Goal: Task Accomplishment & Management: Use online tool/utility

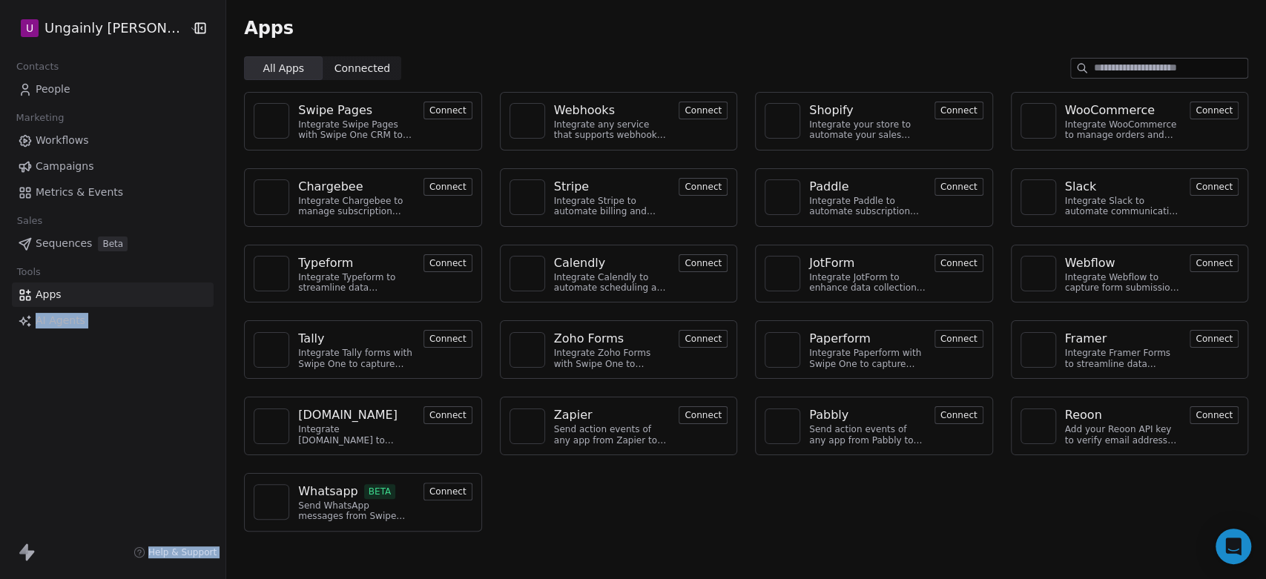
click at [574, 112] on div "Webhooks" at bounding box center [584, 111] width 61 height 18
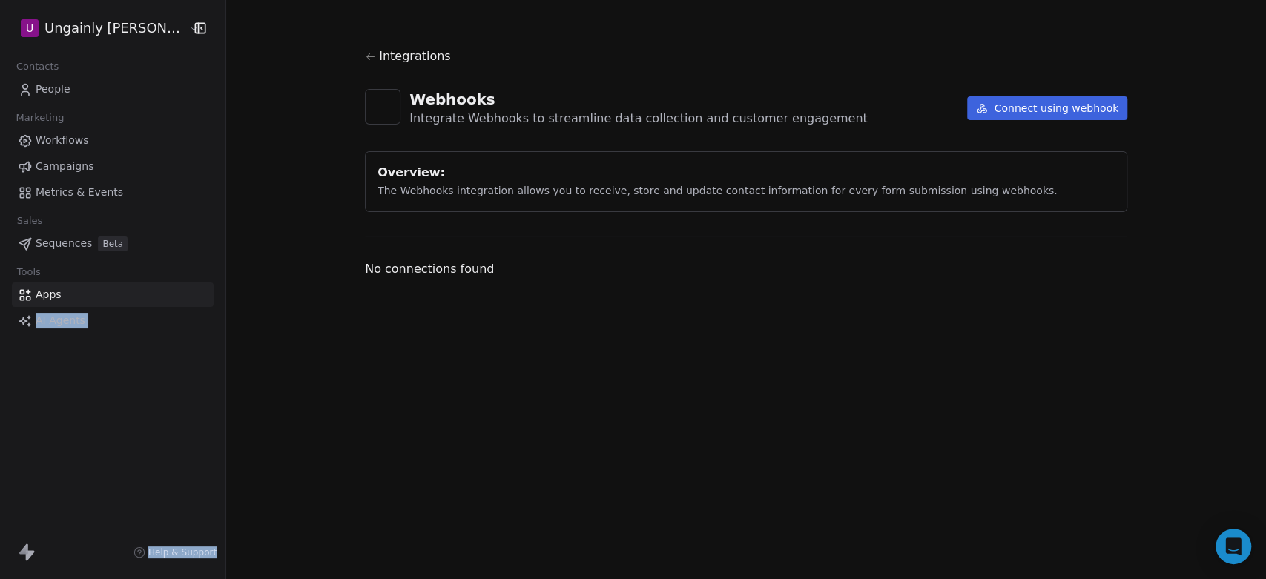
click at [1050, 106] on button "Connect using webhook" at bounding box center [1047, 108] width 160 height 24
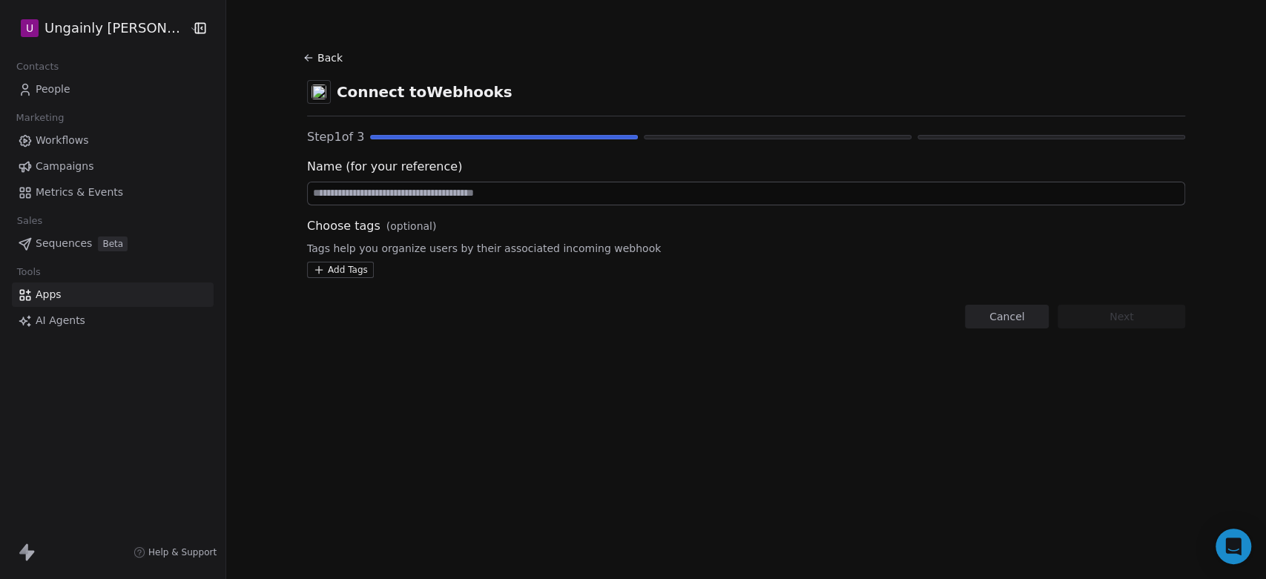
click at [587, 189] on input at bounding box center [746, 193] width 877 height 22
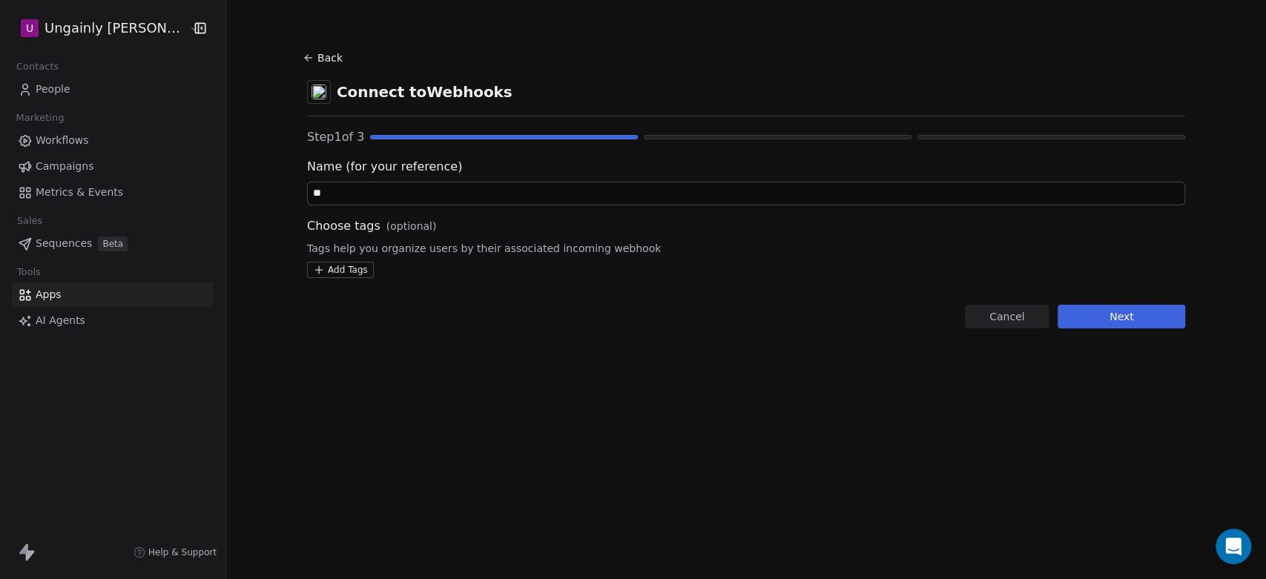
type input "*"
click at [587, 189] on input "***" at bounding box center [746, 193] width 877 height 22
type input "*"
type input "**********"
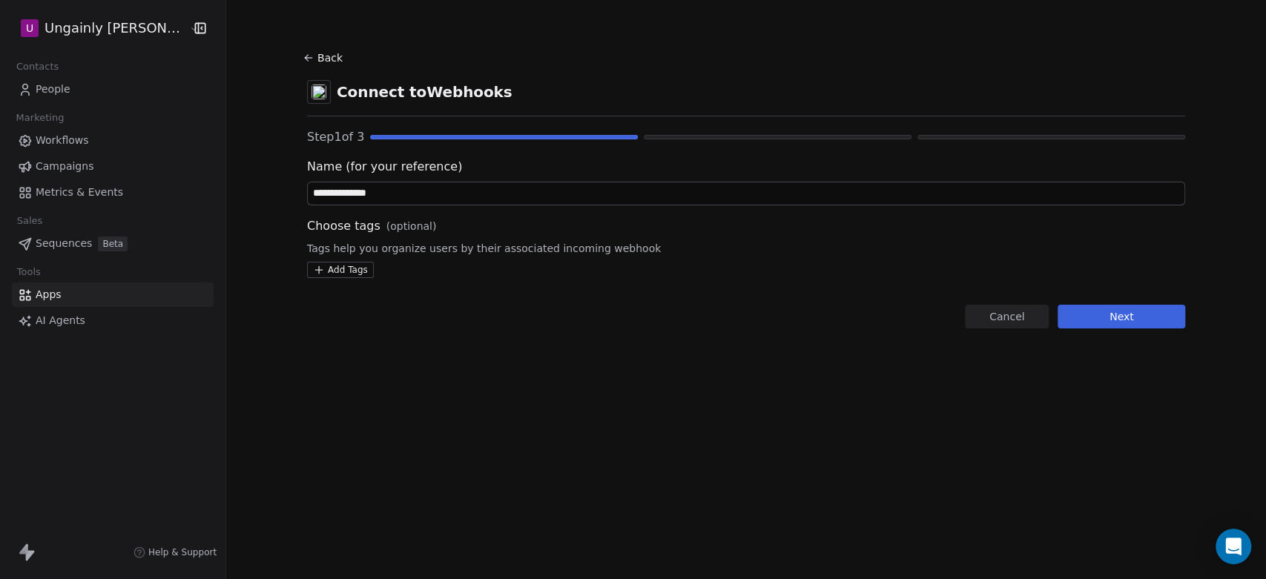
click at [1127, 316] on button "Next" at bounding box center [1122, 317] width 128 height 24
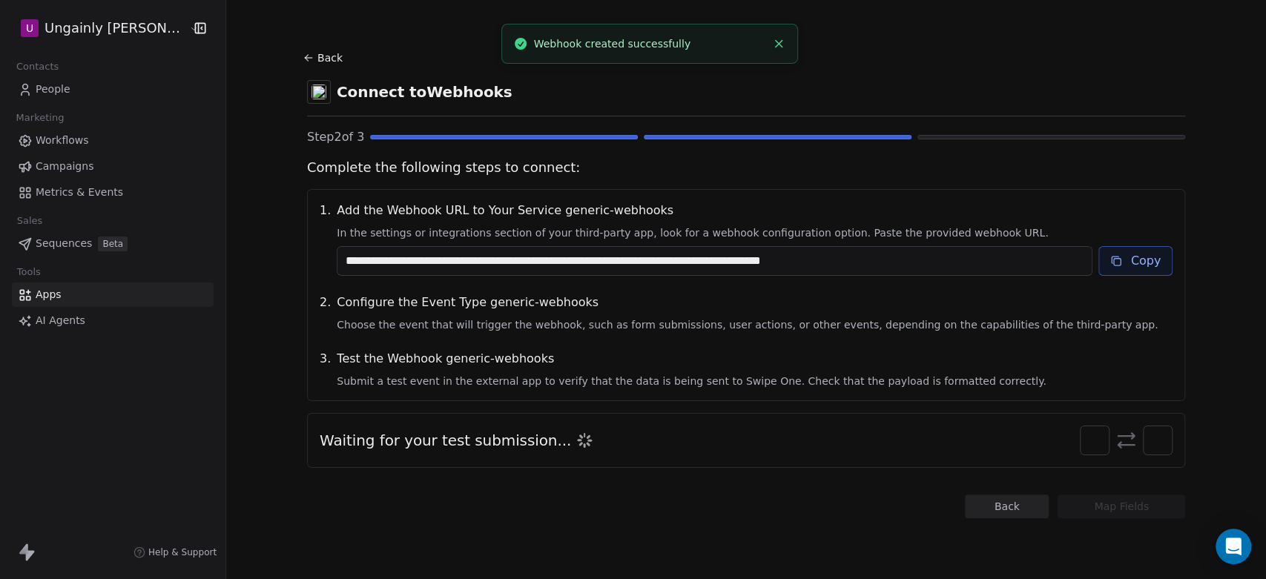
click at [1127, 260] on button "Copy" at bounding box center [1135, 261] width 75 height 30
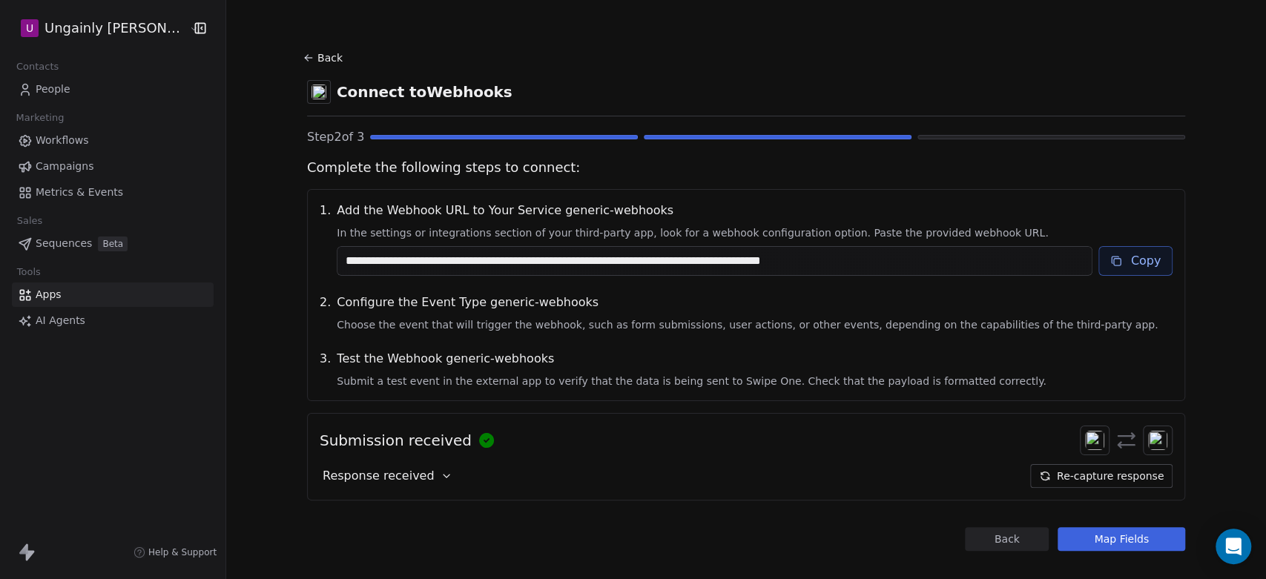
click at [1138, 536] on button "Map Fields" at bounding box center [1122, 539] width 128 height 24
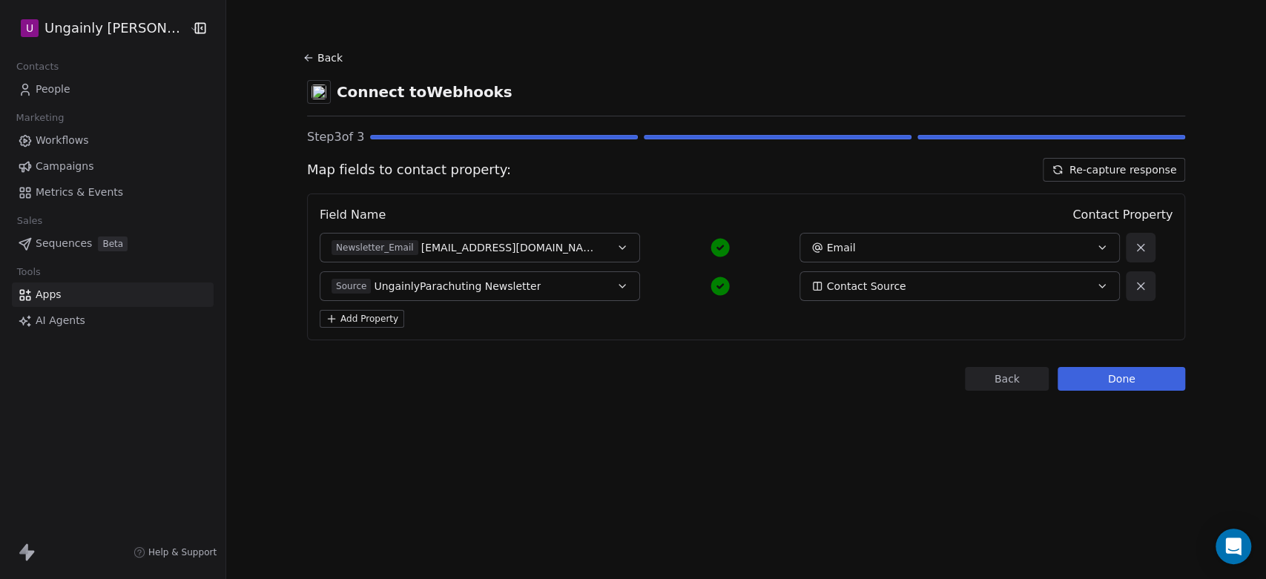
click at [384, 319] on button "Add Property" at bounding box center [362, 319] width 85 height 18
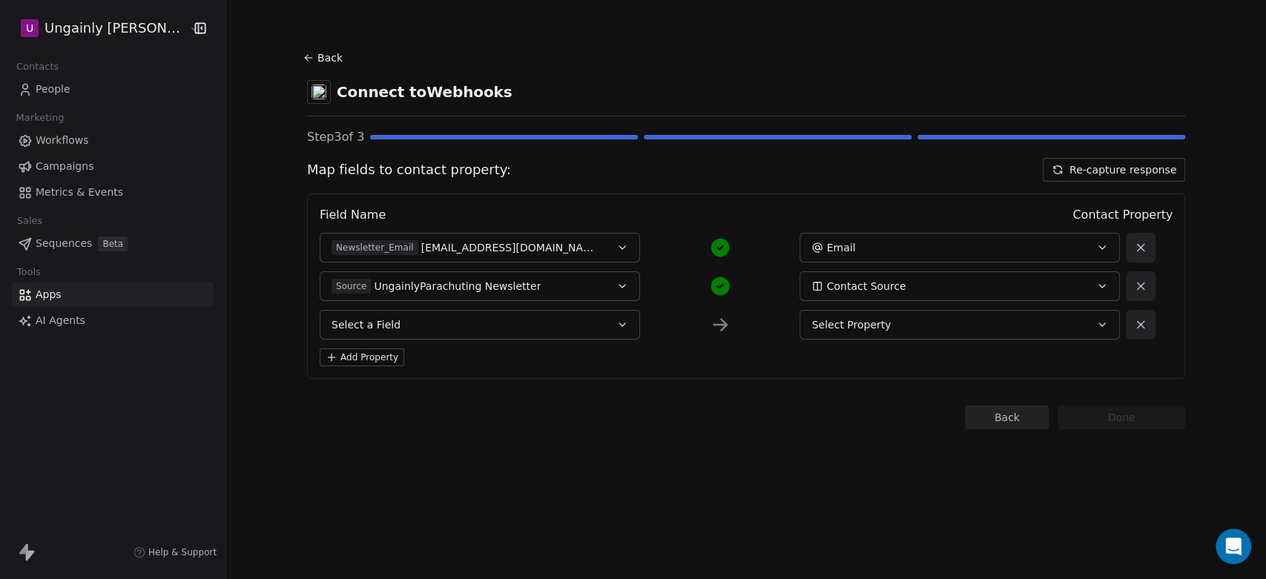
click at [398, 326] on button "Select a Field" at bounding box center [480, 325] width 320 height 30
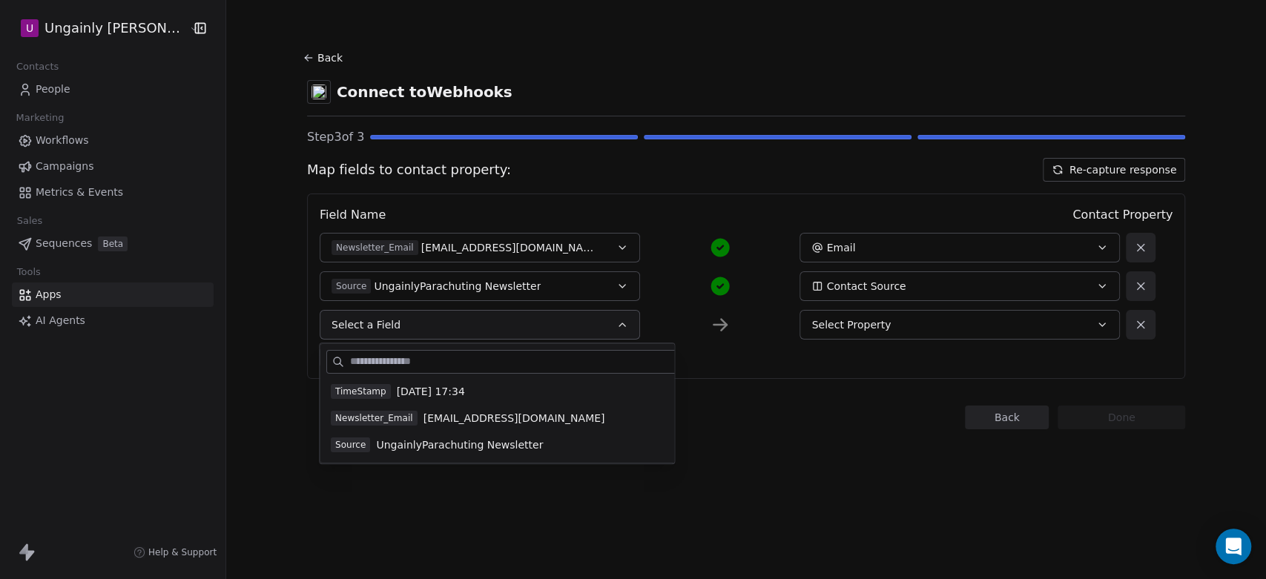
click at [422, 393] on span "[DATE] 17:34" at bounding box center [431, 391] width 68 height 15
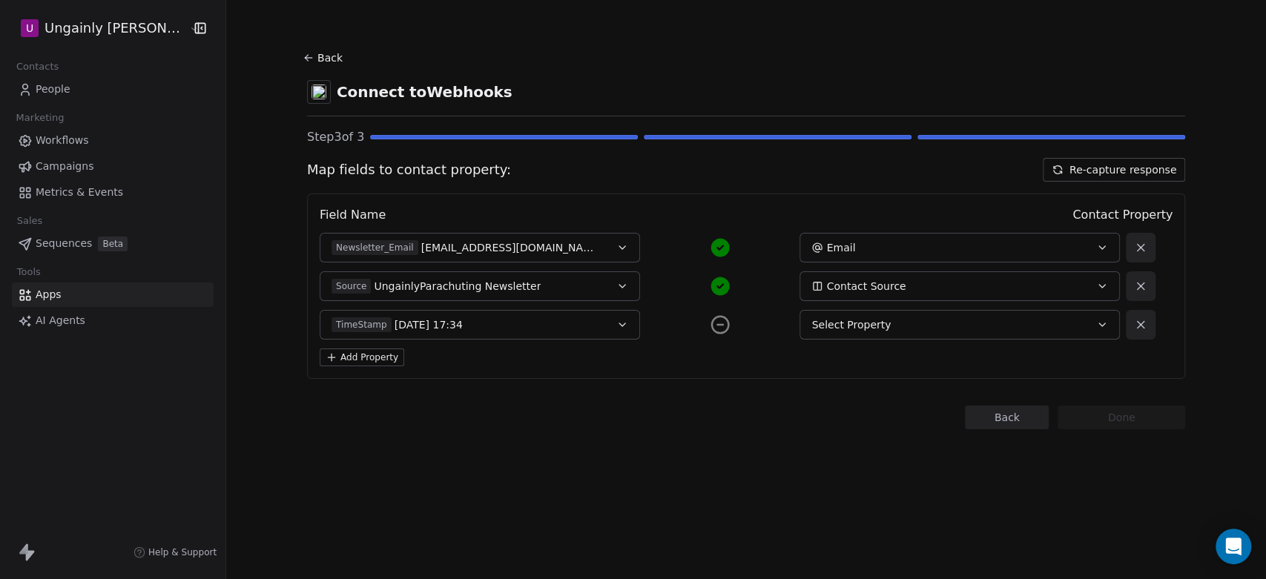
click at [863, 325] on span "Select Property" at bounding box center [850, 324] width 79 height 15
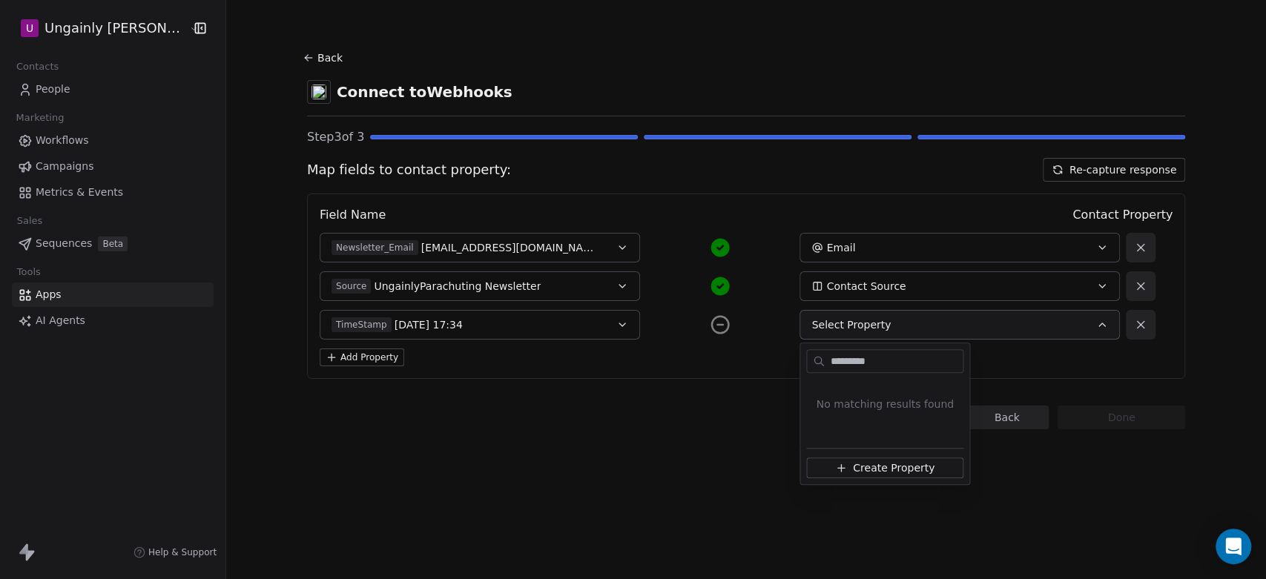
drag, startPoint x: 891, startPoint y: 363, endPoint x: 781, endPoint y: 366, distance: 109.8
click at [781, 366] on html "U Ungainly [PERSON_NAME] Contacts People Marketing Workflows Campaigns Metrics …" at bounding box center [633, 289] width 1266 height 579
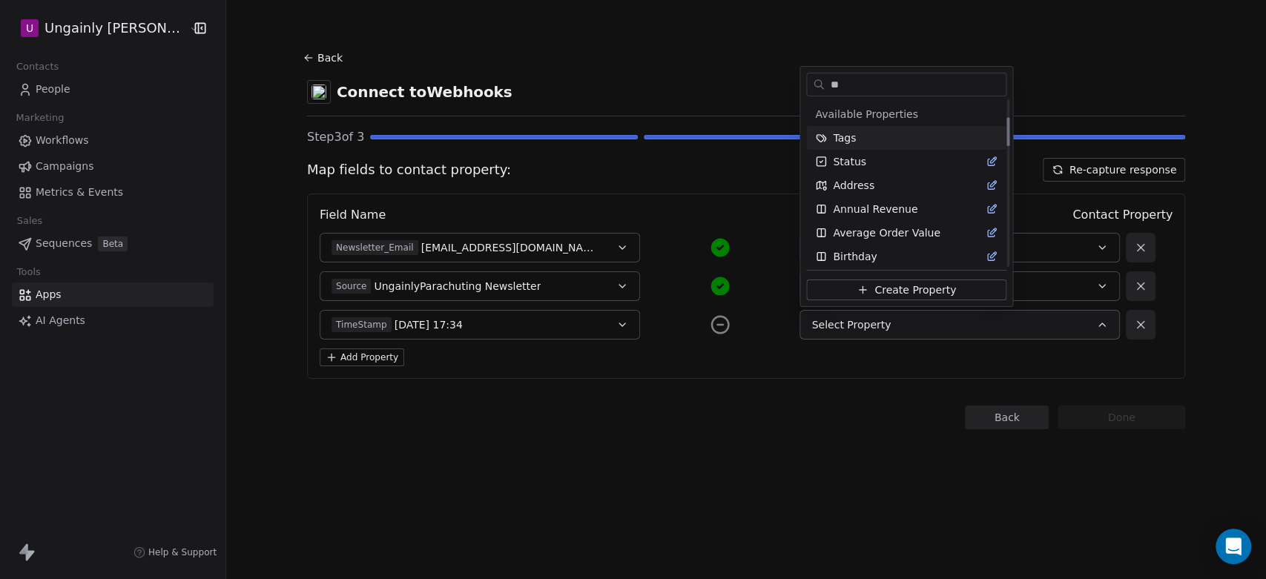
scroll to position [99, 0]
type input "*"
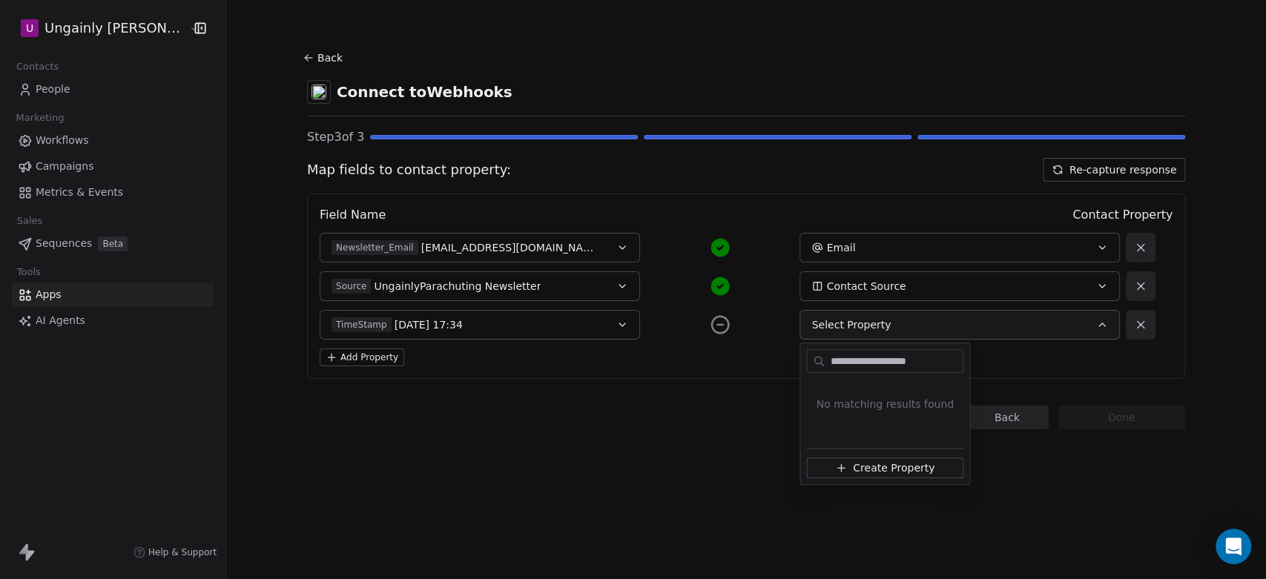
type input "**********"
click at [893, 470] on span "Create Property" at bounding box center [894, 468] width 82 height 15
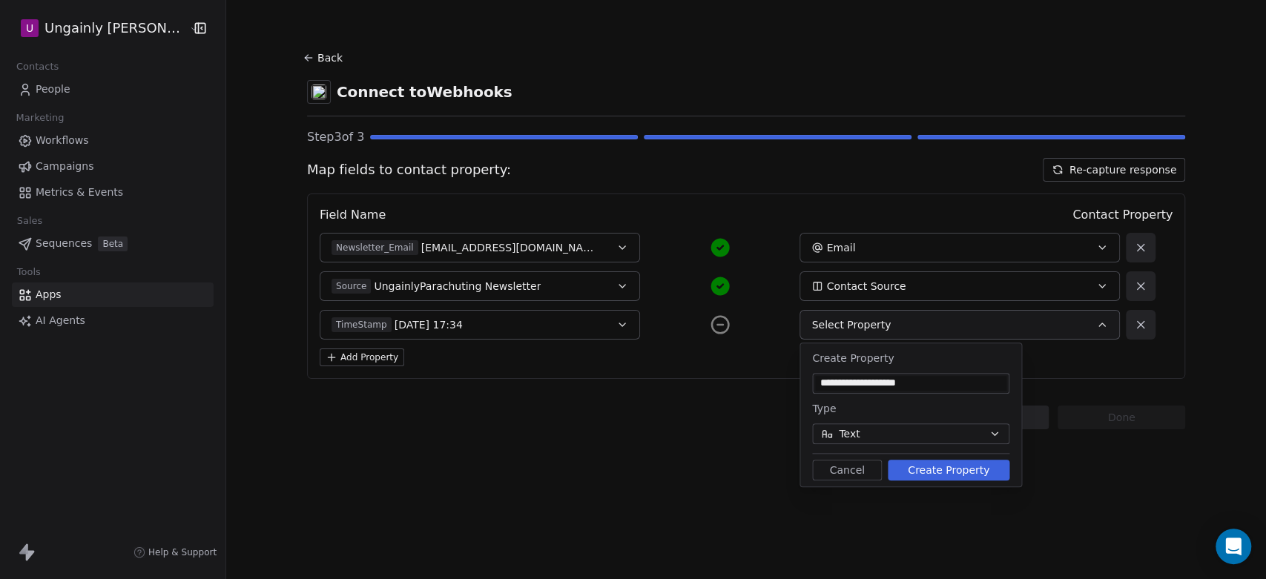
click at [898, 432] on button "Text" at bounding box center [910, 434] width 197 height 21
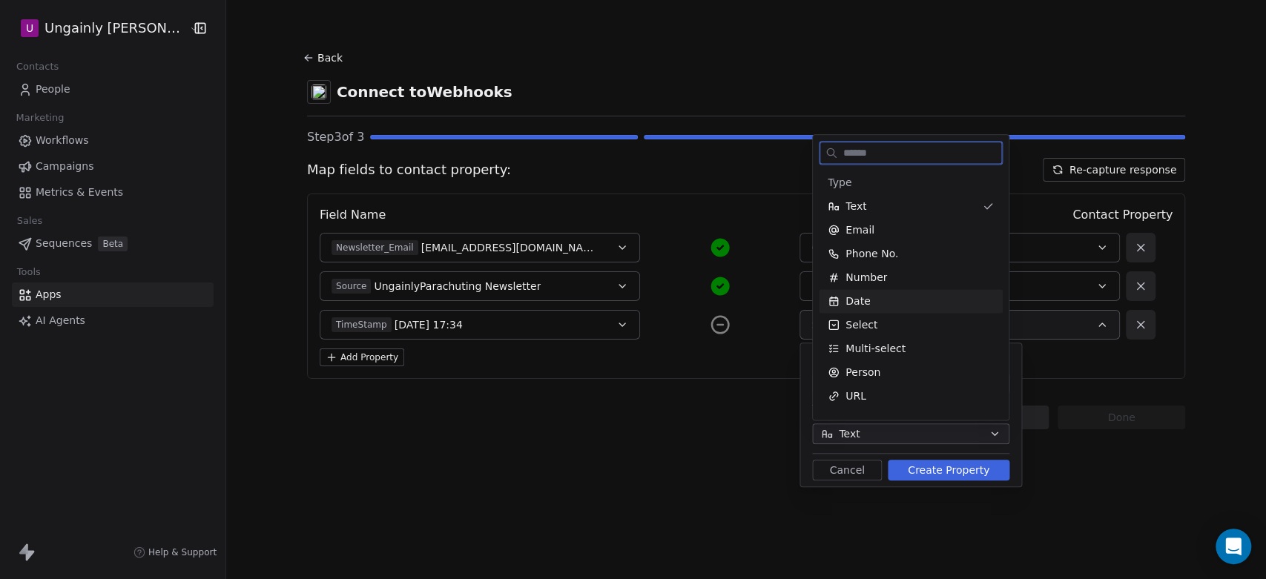
click at [851, 300] on span "Date" at bounding box center [858, 301] width 24 height 15
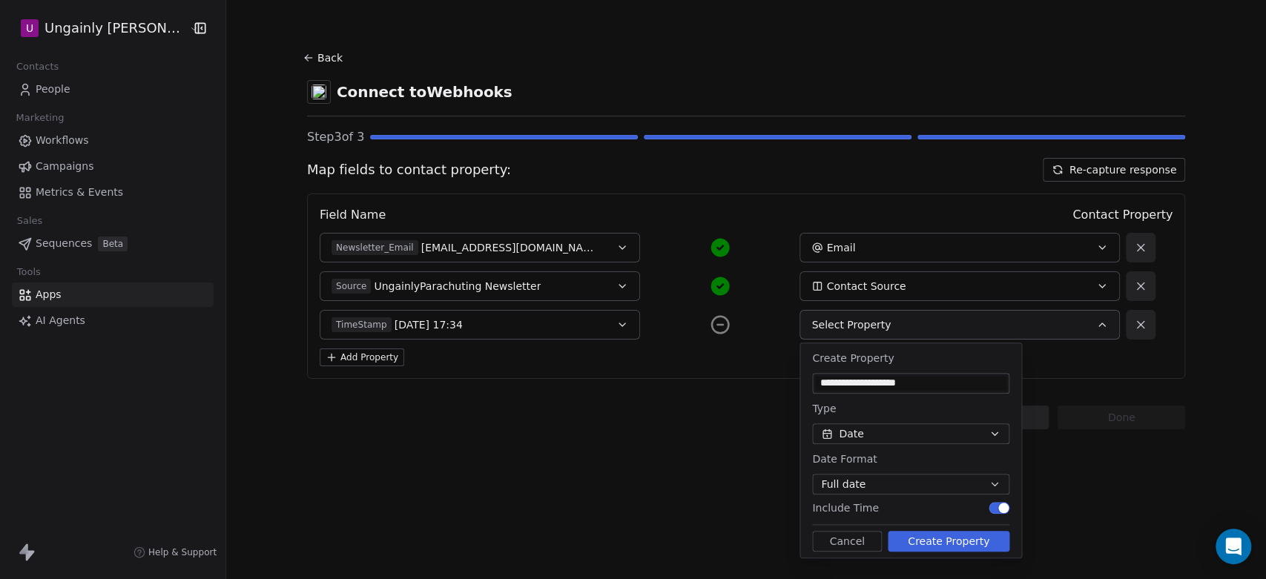
click at [942, 539] on button "Create Property" at bounding box center [949, 541] width 122 height 21
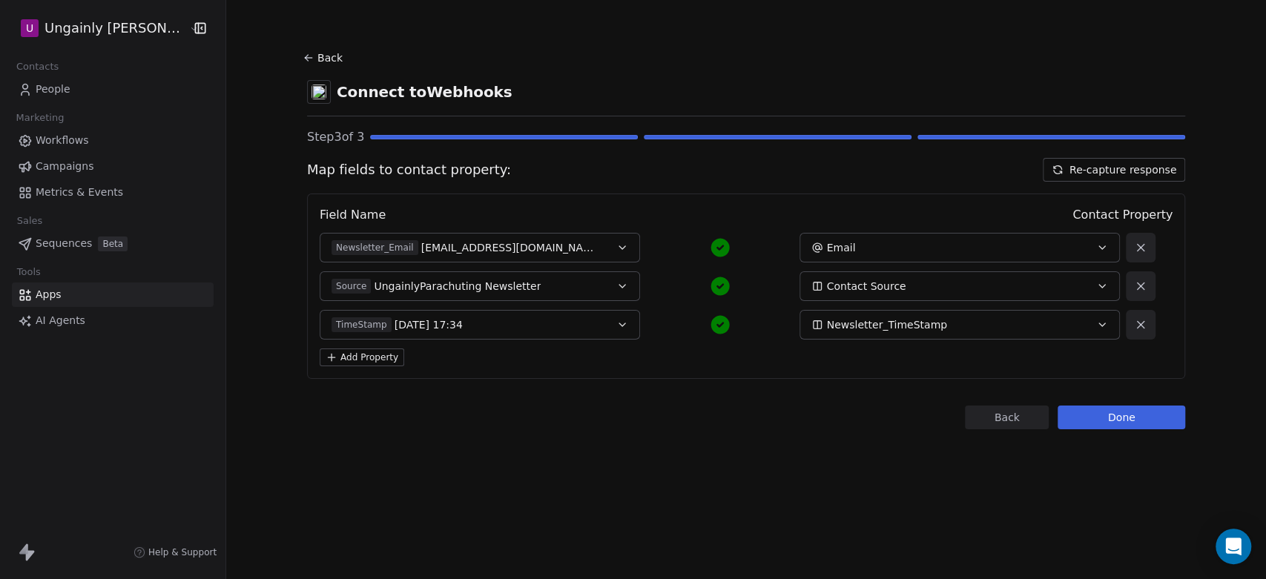
click at [1127, 420] on button "Done" at bounding box center [1122, 418] width 128 height 24
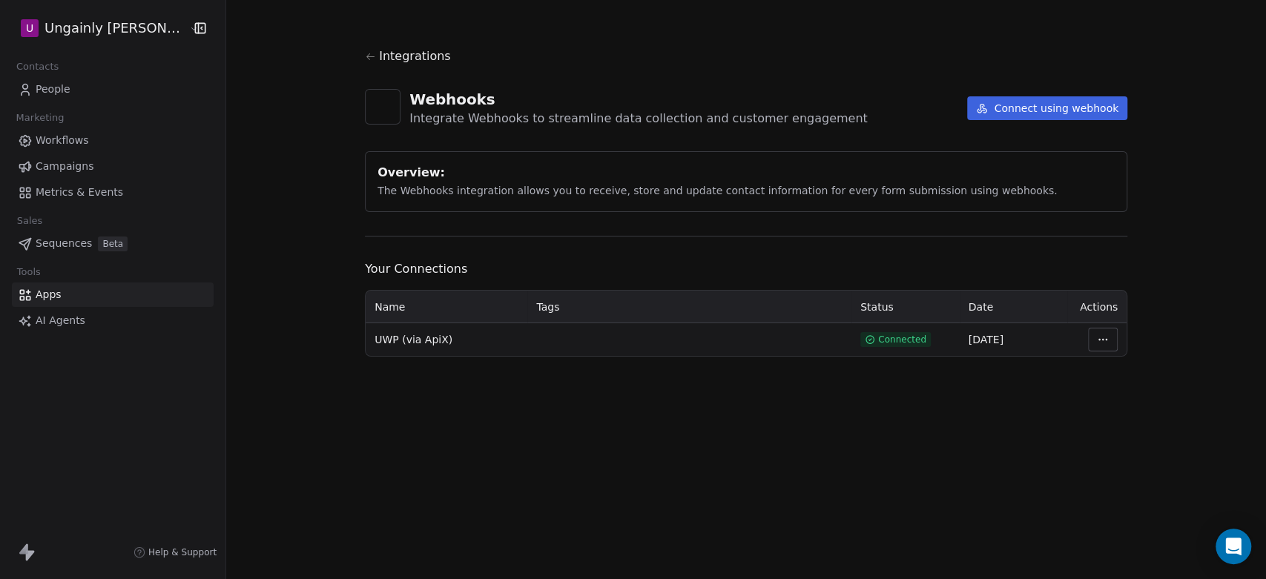
click at [65, 86] on span "People" at bounding box center [53, 90] width 35 height 16
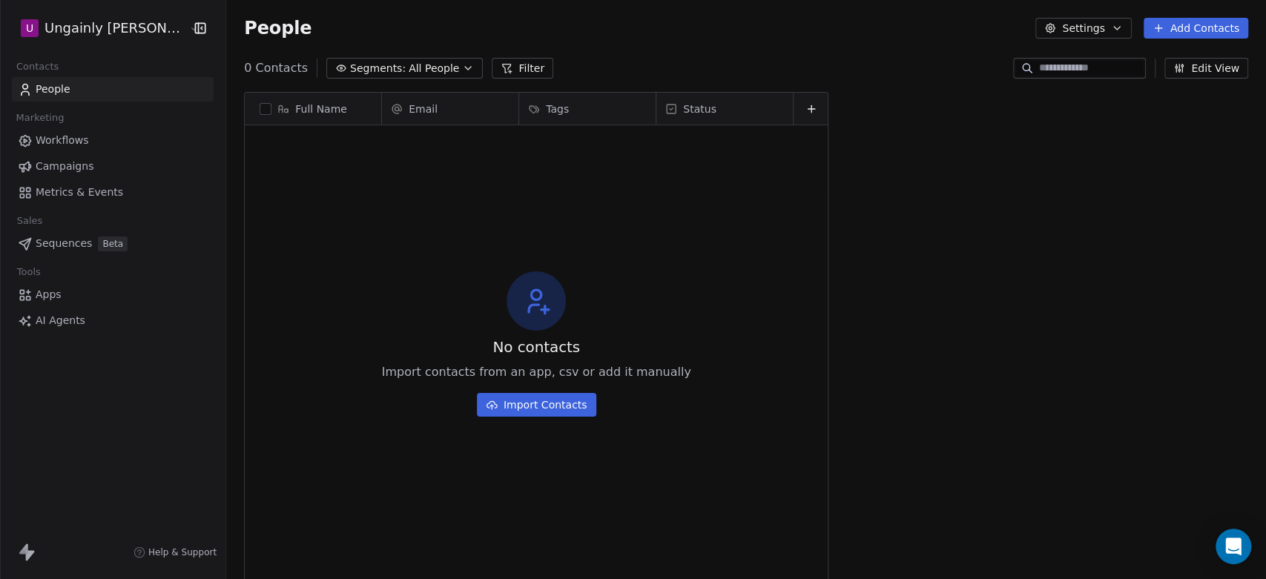
scroll to position [497, 1027]
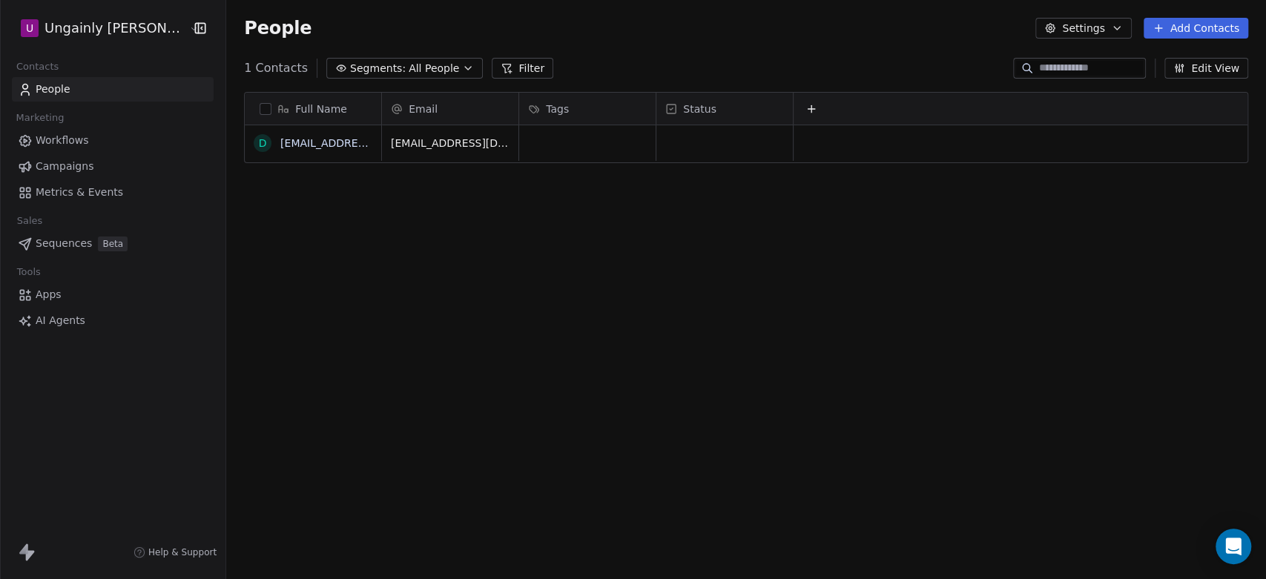
click at [1106, 27] on button "Settings" at bounding box center [1083, 28] width 96 height 21
click at [843, 45] on html "U Ungainly [PERSON_NAME] Contacts People Marketing Workflows Campaigns Metrics …" at bounding box center [633, 289] width 1266 height 579
click at [1185, 69] on icon "button" at bounding box center [1179, 68] width 12 height 12
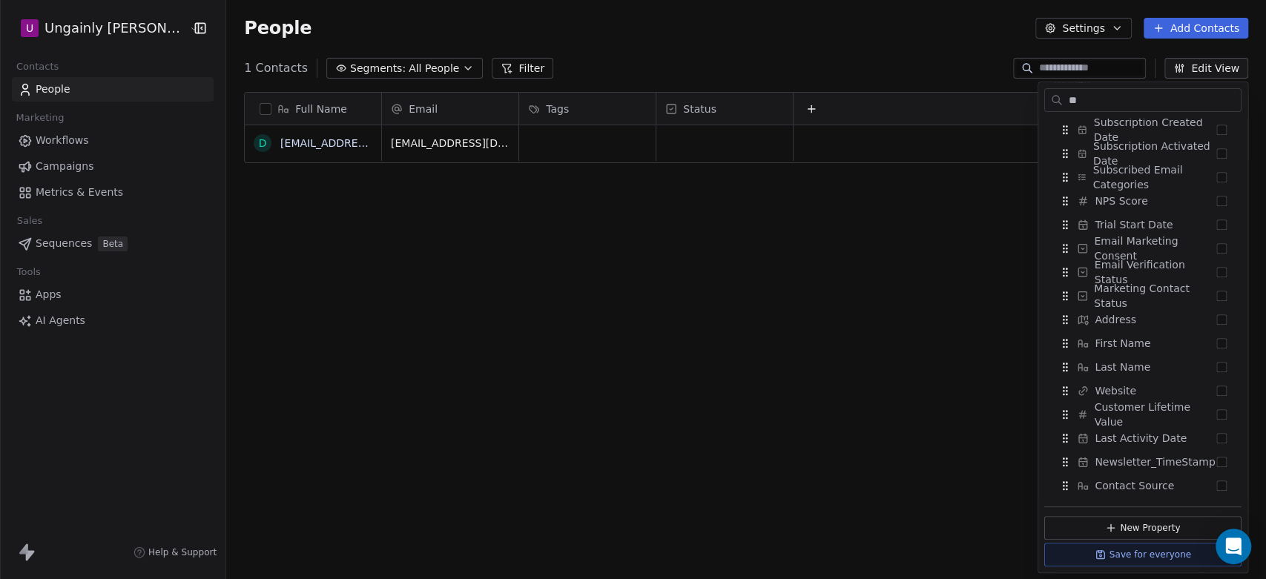
scroll to position [0, 0]
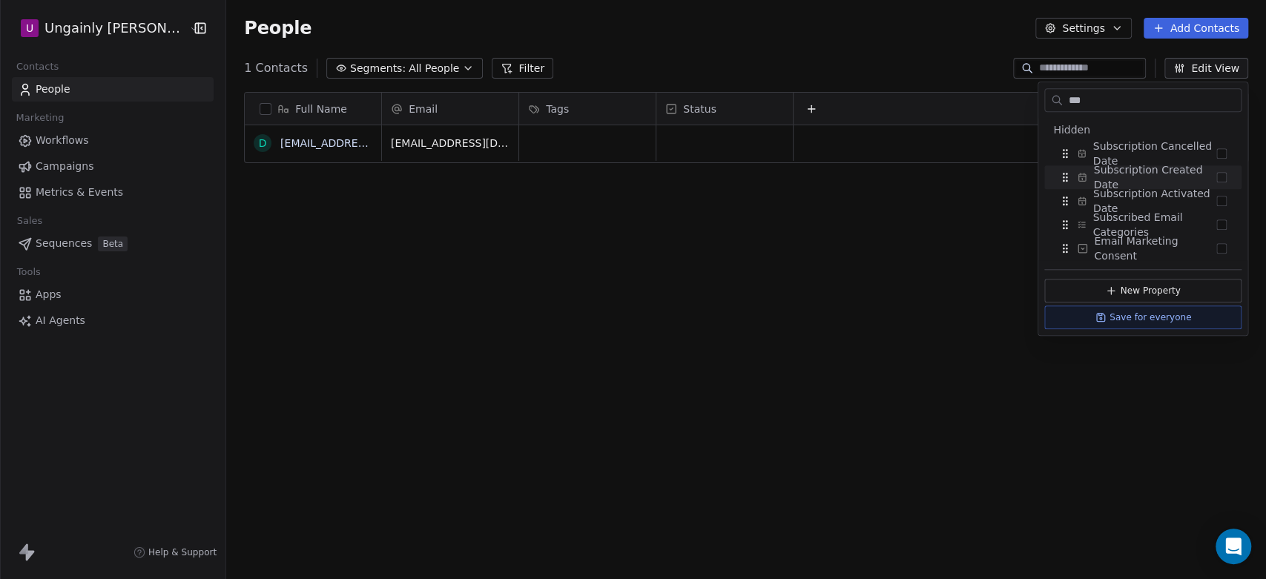
type input "***"
click at [1219, 177] on button "Suggestions" at bounding box center [1221, 177] width 10 height 10
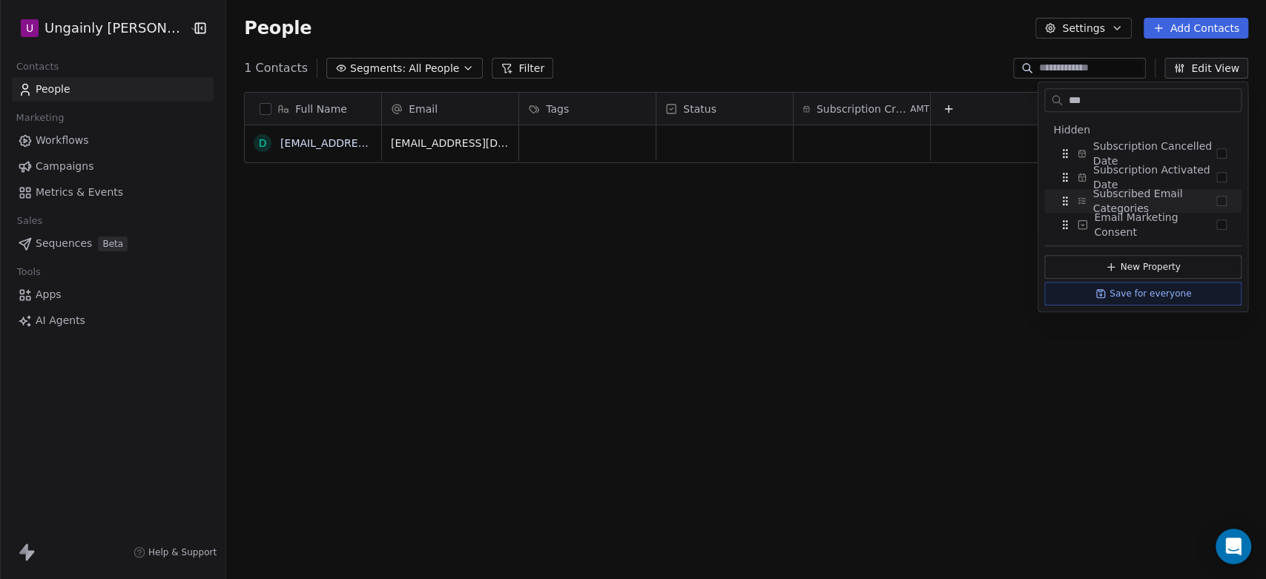
click at [963, 336] on div "Full Name d [EMAIL_ADDRESS][DOMAIN_NAME] Email Tags Status Subscription Created…" at bounding box center [746, 335] width 1040 height 510
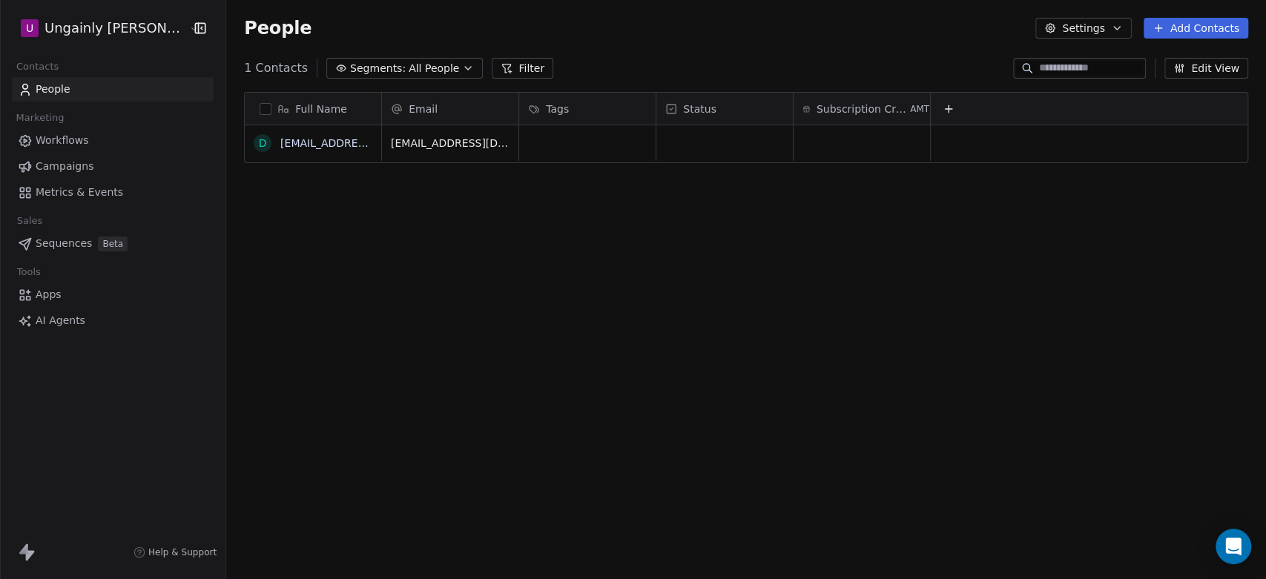
click at [1200, 65] on button "Edit View" at bounding box center [1207, 68] width 84 height 21
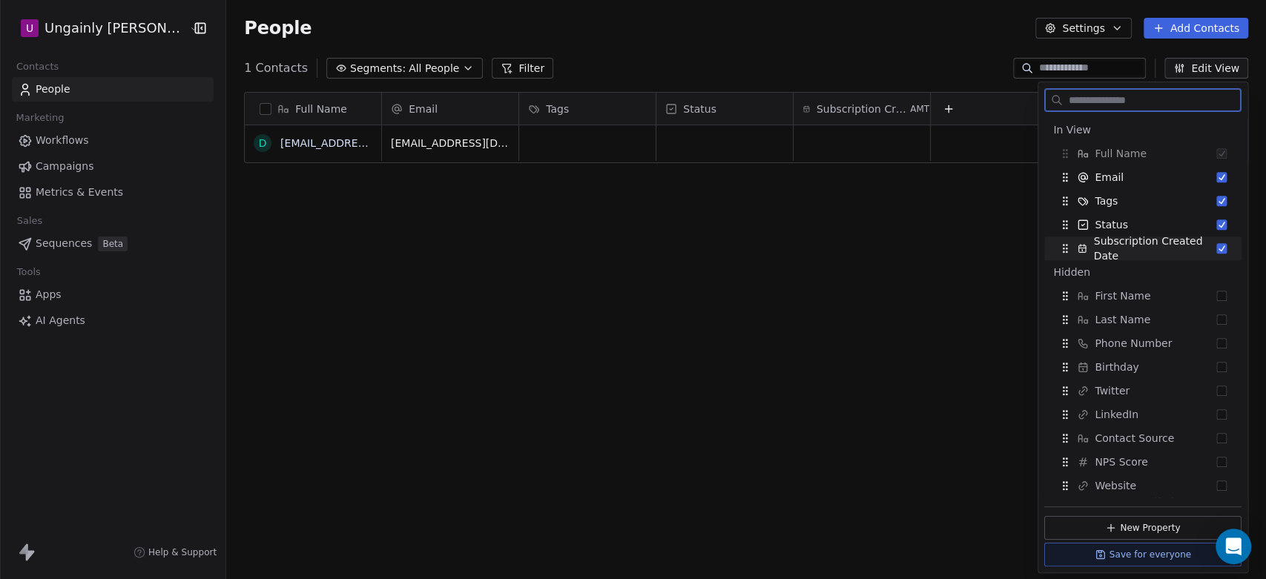
click at [1216, 248] on button "Suggestions" at bounding box center [1221, 248] width 10 height 10
click at [1214, 223] on div "Status" at bounding box center [1142, 225] width 185 height 24
click at [1216, 249] on button "Suggestions" at bounding box center [1221, 248] width 10 height 10
click at [1216, 224] on button "Suggestions" at bounding box center [1221, 225] width 10 height 10
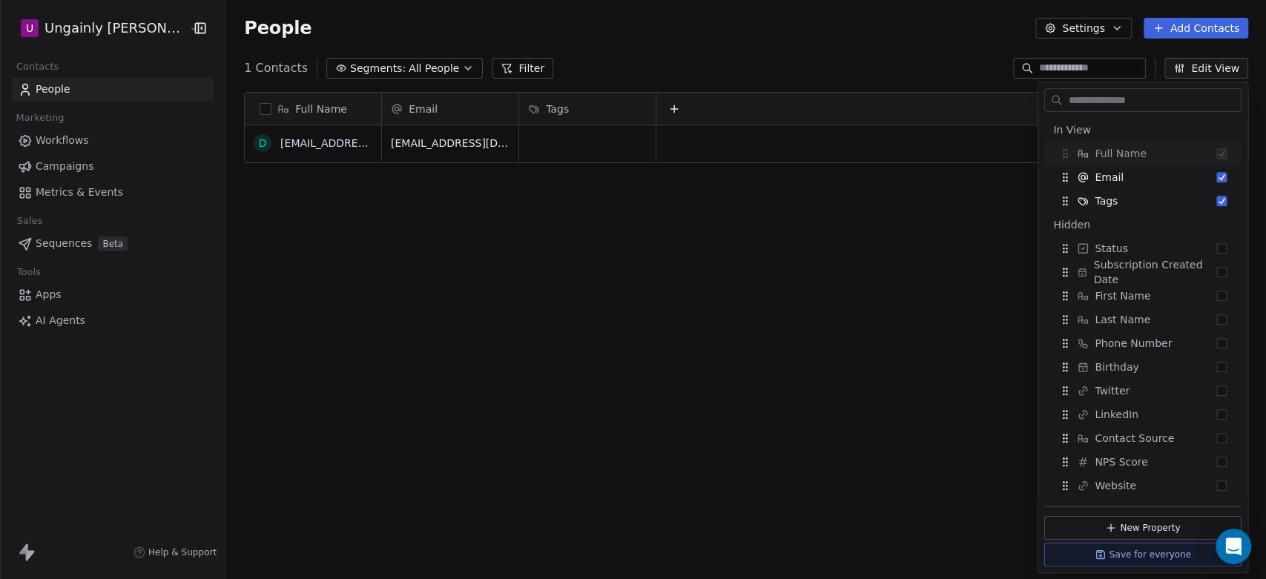
click at [1012, 315] on div "Full Name d [EMAIL_ADDRESS][DOMAIN_NAME] Email Tags [EMAIL_ADDRESS][DOMAIN_NAME…" at bounding box center [746, 335] width 1040 height 510
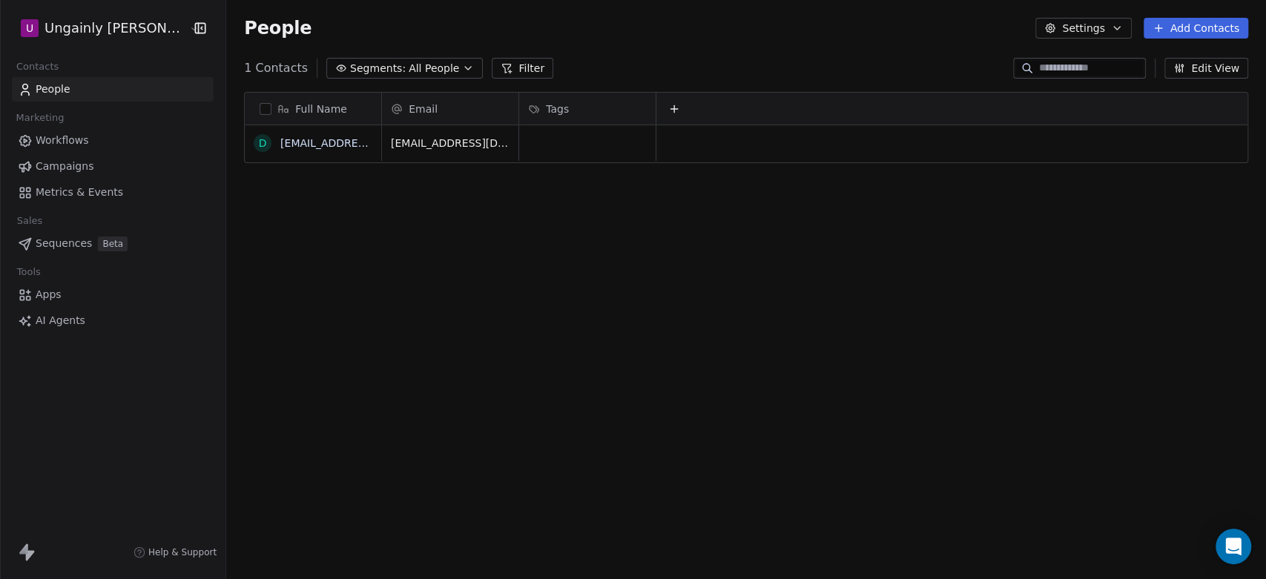
click at [1125, 36] on button "Settings" at bounding box center [1083, 28] width 96 height 21
click at [1102, 59] on span "Contact Properties" at bounding box center [1123, 61] width 96 height 16
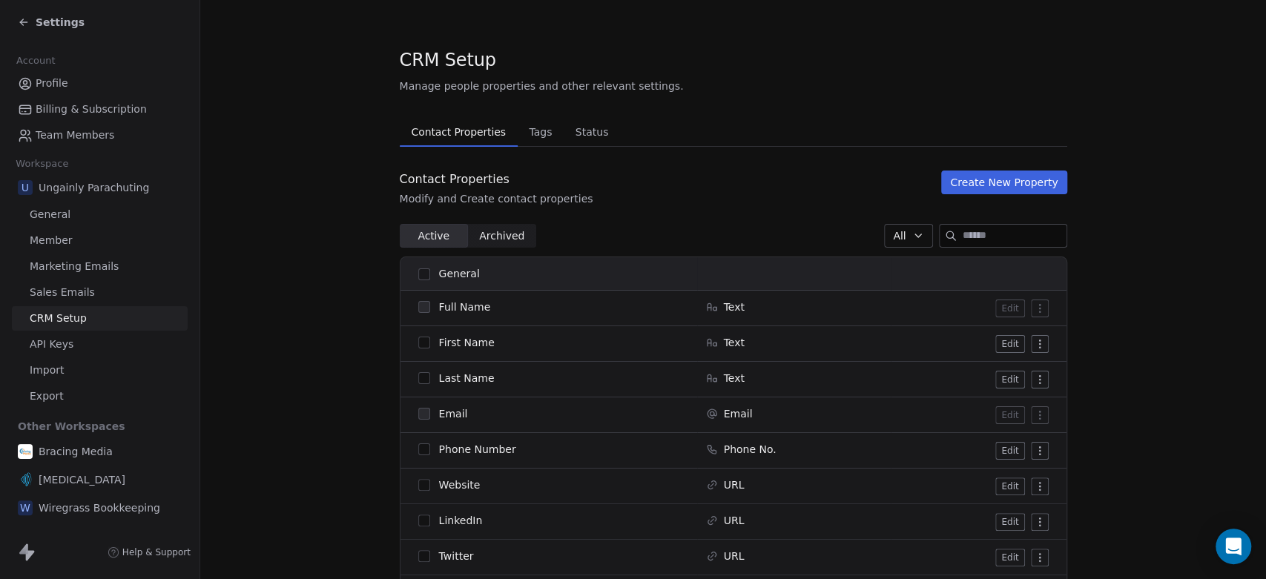
click at [983, 185] on button "Create New Property" at bounding box center [1003, 183] width 125 height 24
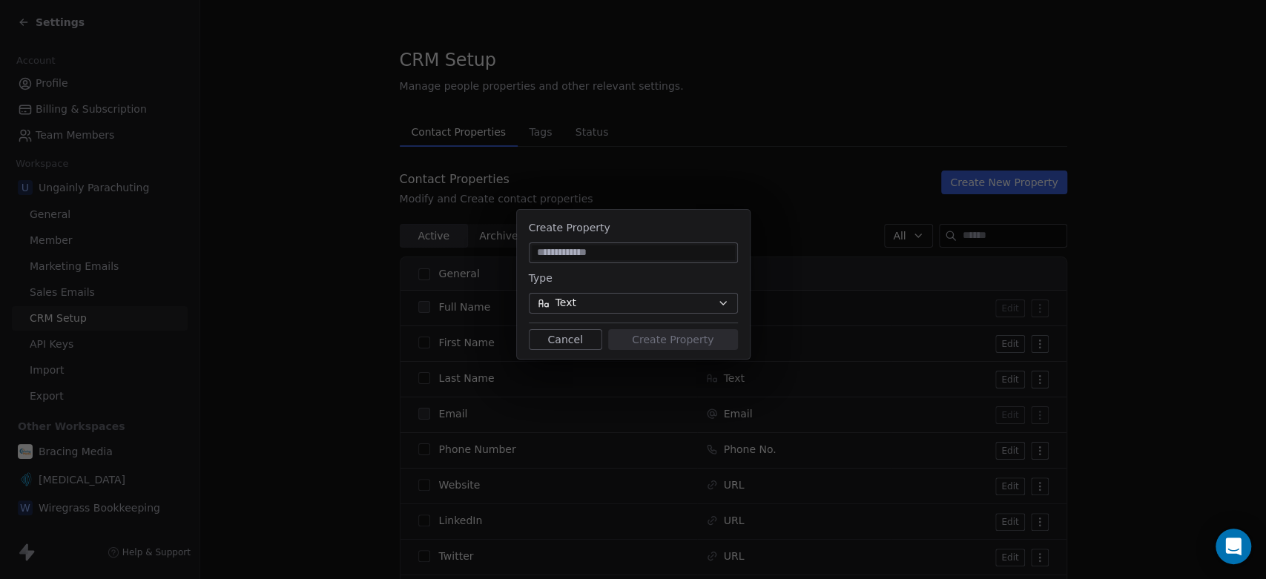
click at [629, 254] on input at bounding box center [633, 253] width 203 height 15
click at [629, 254] on input "*****" at bounding box center [633, 253] width 203 height 15
type input "**********"
click at [646, 306] on button "Text" at bounding box center [633, 303] width 209 height 21
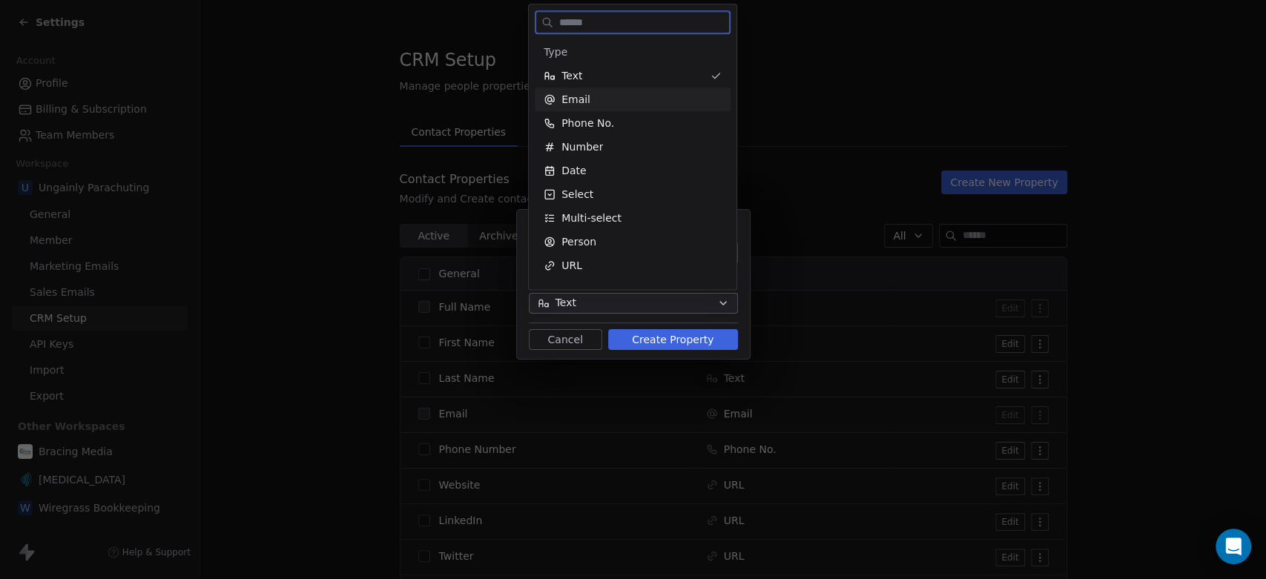
click at [605, 108] on div "Email" at bounding box center [633, 100] width 196 height 24
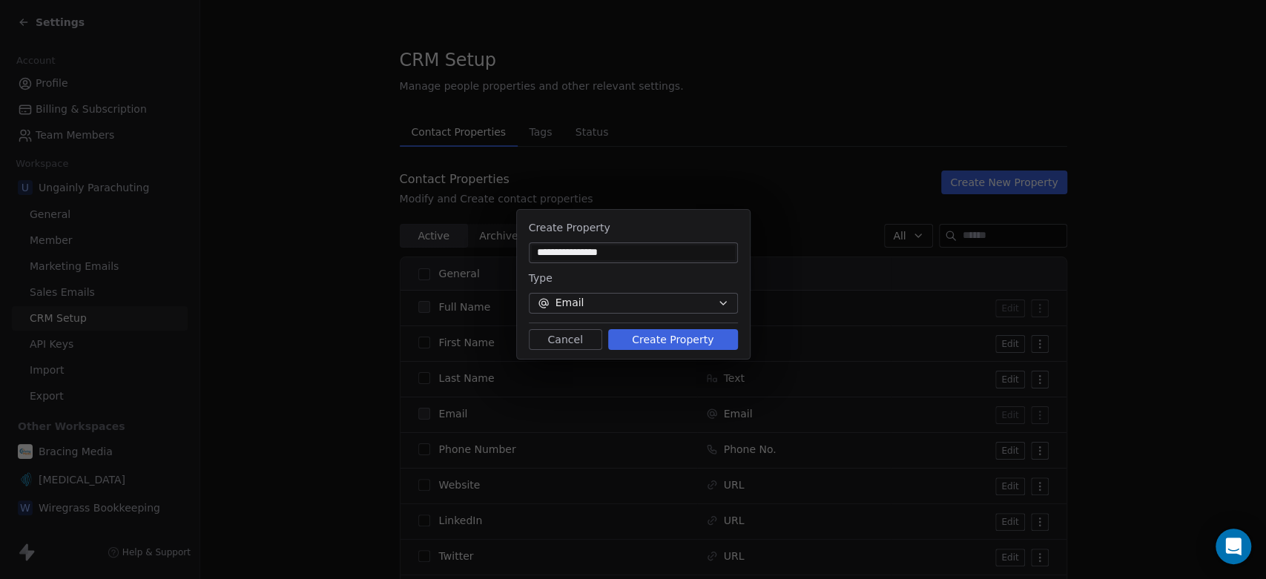
click at [652, 340] on button "Create Property" at bounding box center [673, 339] width 130 height 21
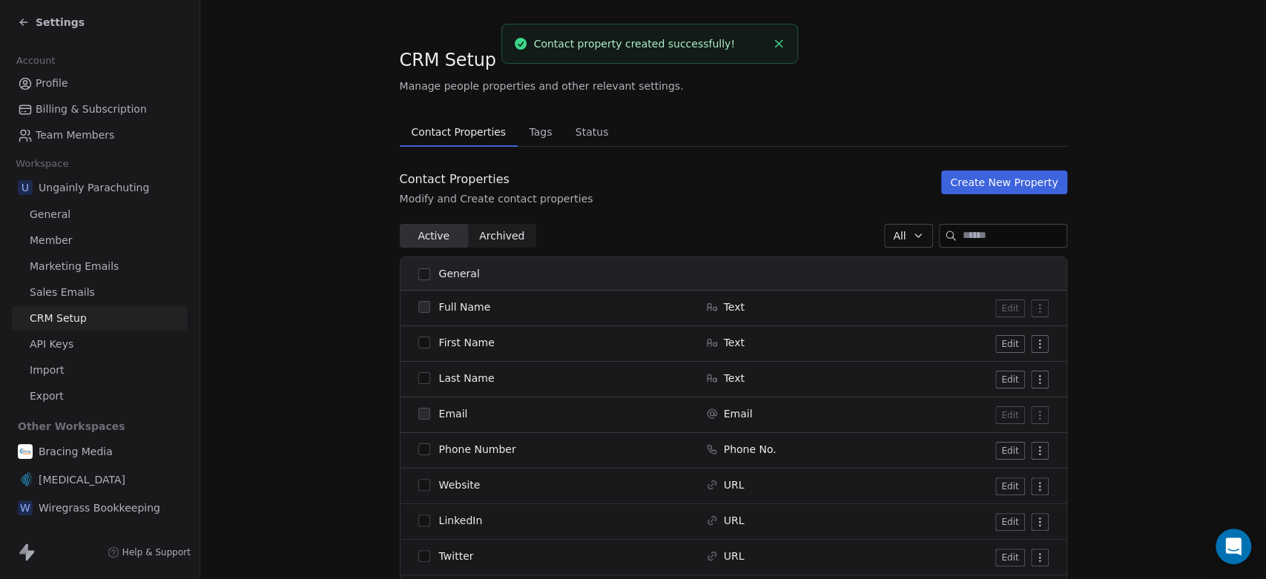
click at [1007, 179] on button "Create New Property" at bounding box center [1003, 183] width 125 height 24
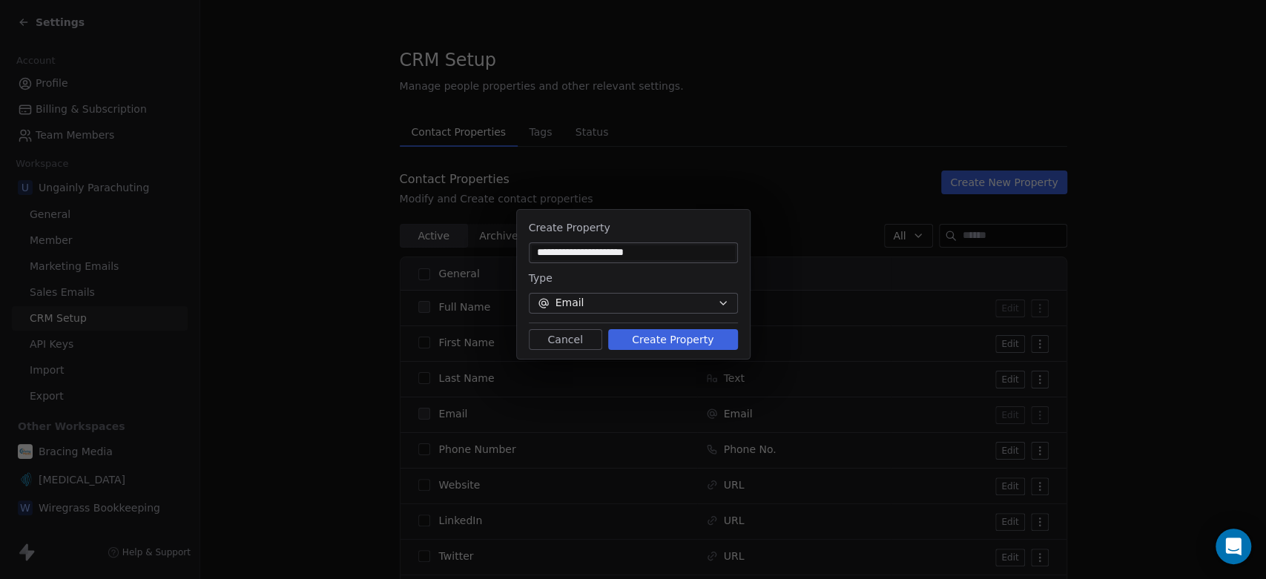
type input "**********"
click at [635, 311] on button "Email" at bounding box center [633, 303] width 209 height 21
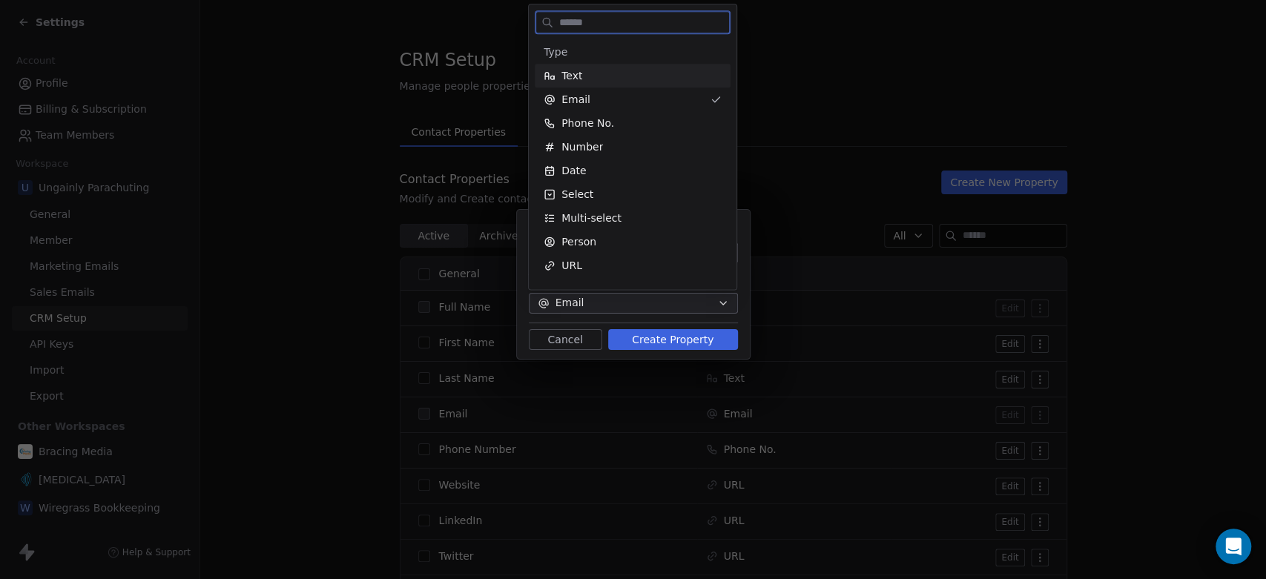
click at [576, 71] on span "Text" at bounding box center [571, 75] width 21 height 15
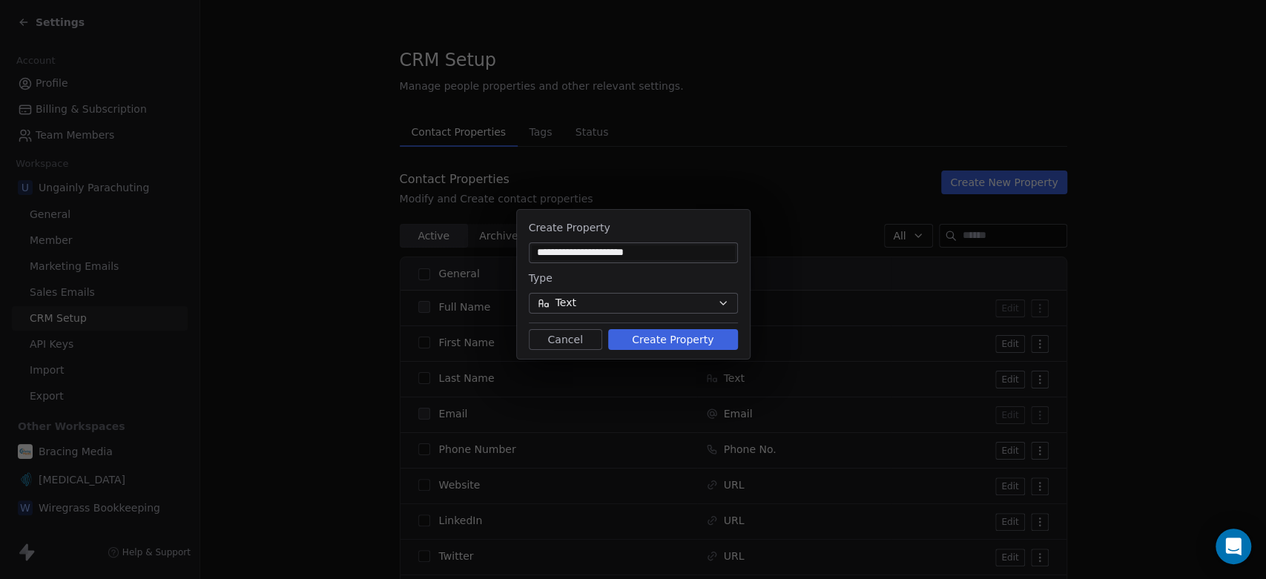
click at [691, 300] on button "Text" at bounding box center [633, 303] width 209 height 21
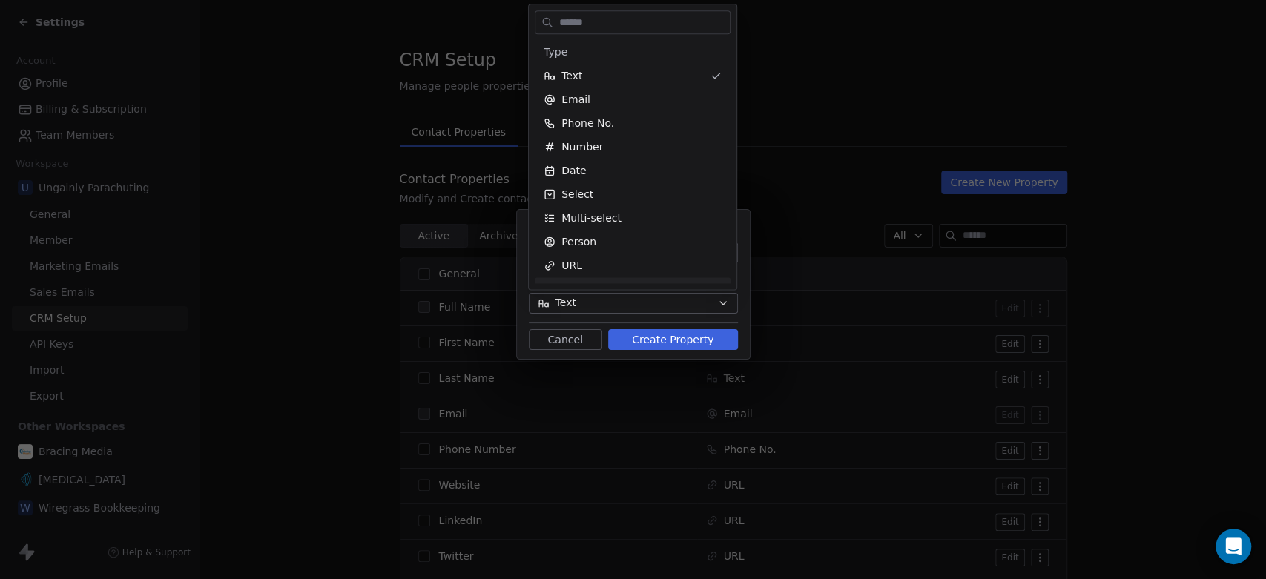
click at [676, 340] on div "**********" at bounding box center [633, 290] width 1266 height 208
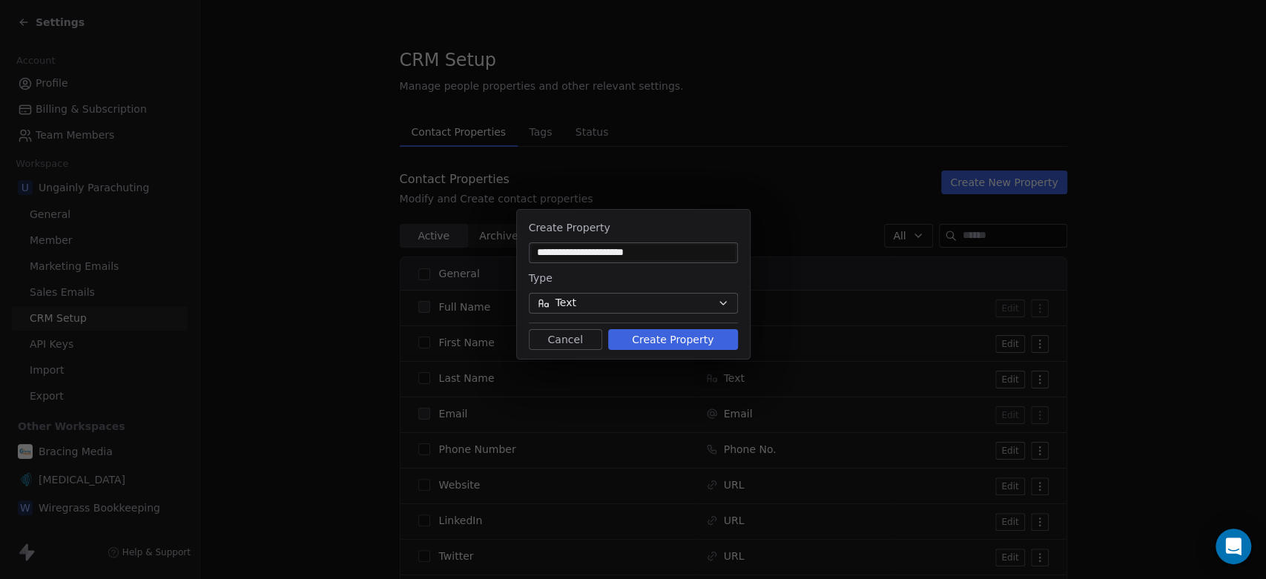
click at [691, 336] on button "Create Property" at bounding box center [673, 339] width 130 height 21
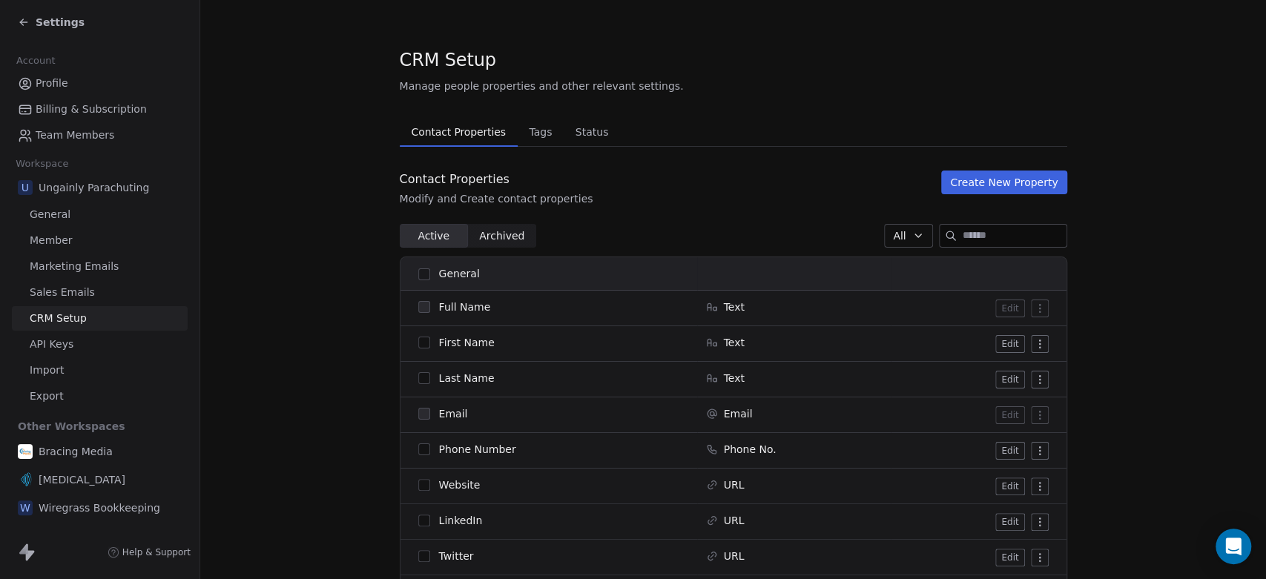
click at [45, 29] on span "Settings" at bounding box center [60, 22] width 49 height 15
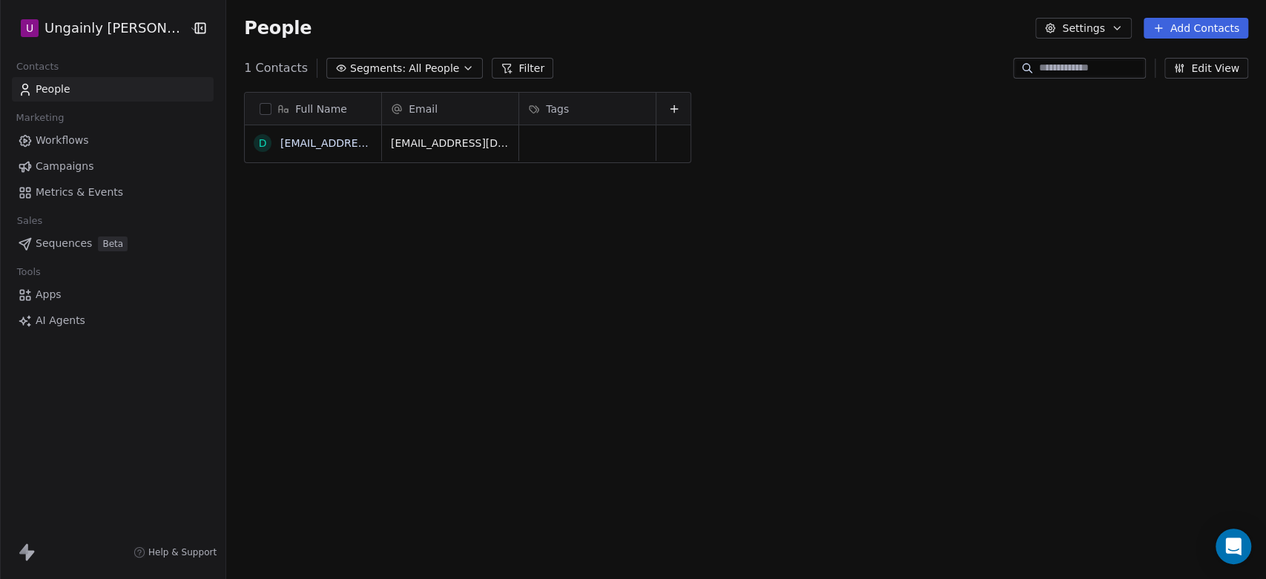
scroll to position [497, 1027]
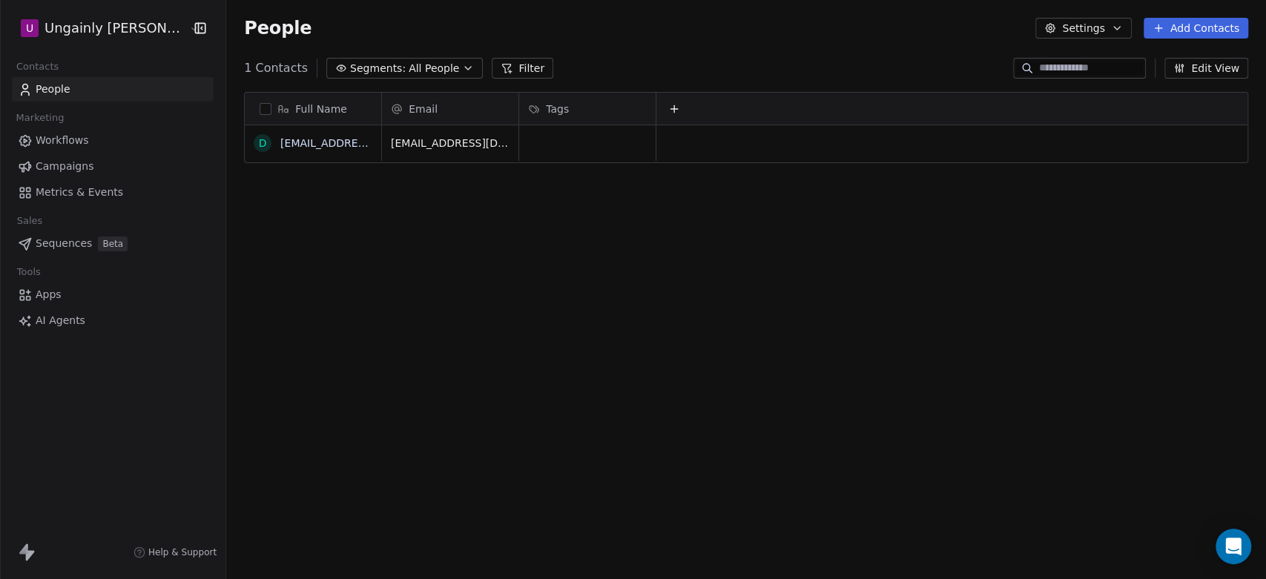
click at [45, 290] on span "Apps" at bounding box center [49, 295] width 26 height 16
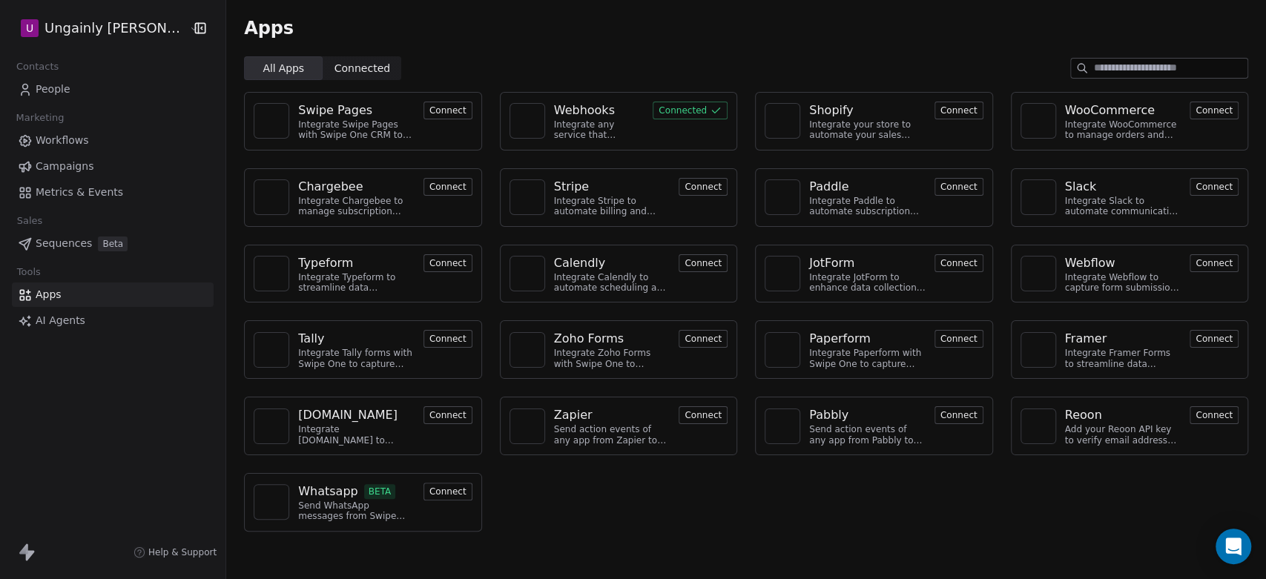
click at [62, 139] on span "Workflows" at bounding box center [62, 141] width 53 height 16
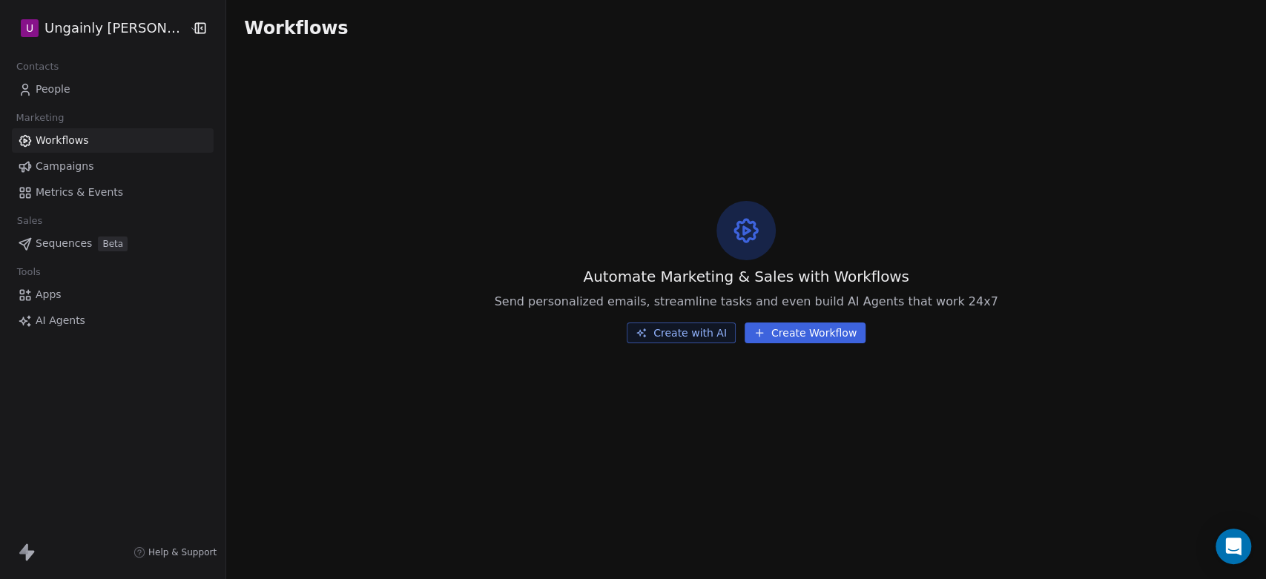
click at [53, 295] on span "Apps" at bounding box center [49, 295] width 26 height 16
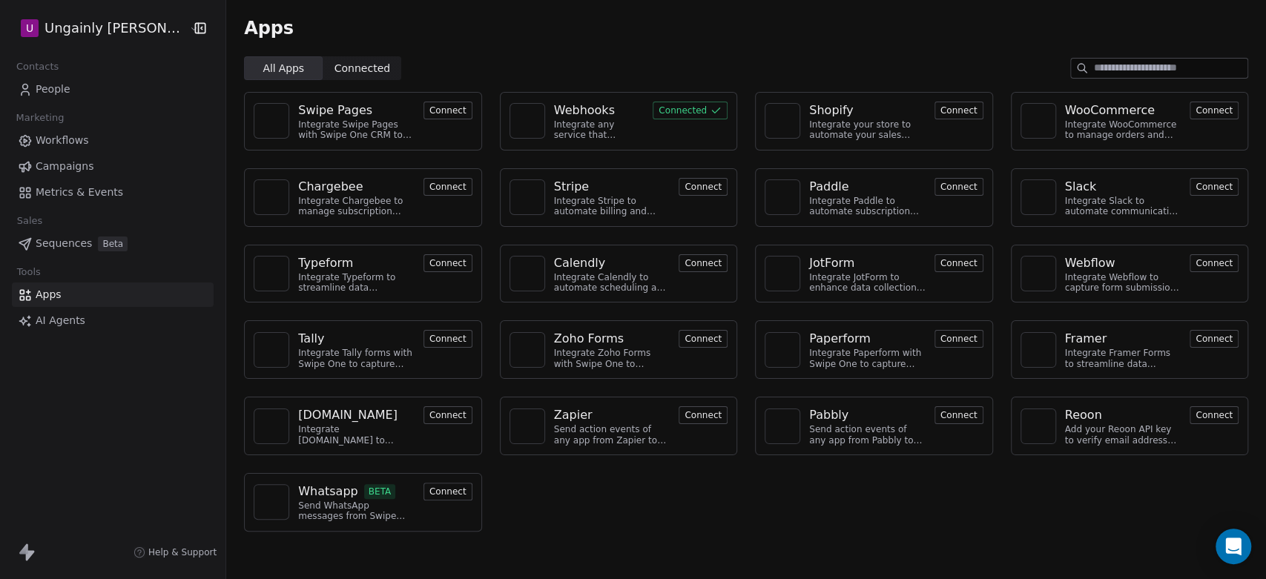
click at [685, 108] on button "Connected" at bounding box center [690, 111] width 75 height 18
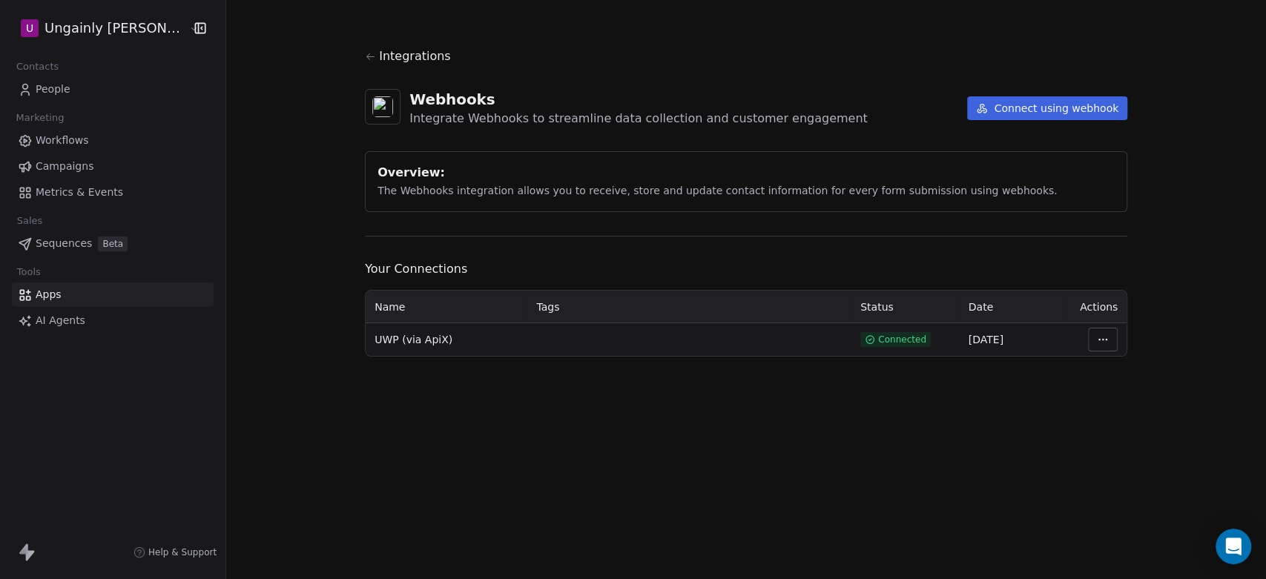
click at [1104, 335] on html "U Ungainly [PERSON_NAME] Parachuting Contacts People Marketing Workflows Campai…" at bounding box center [633, 289] width 1266 height 579
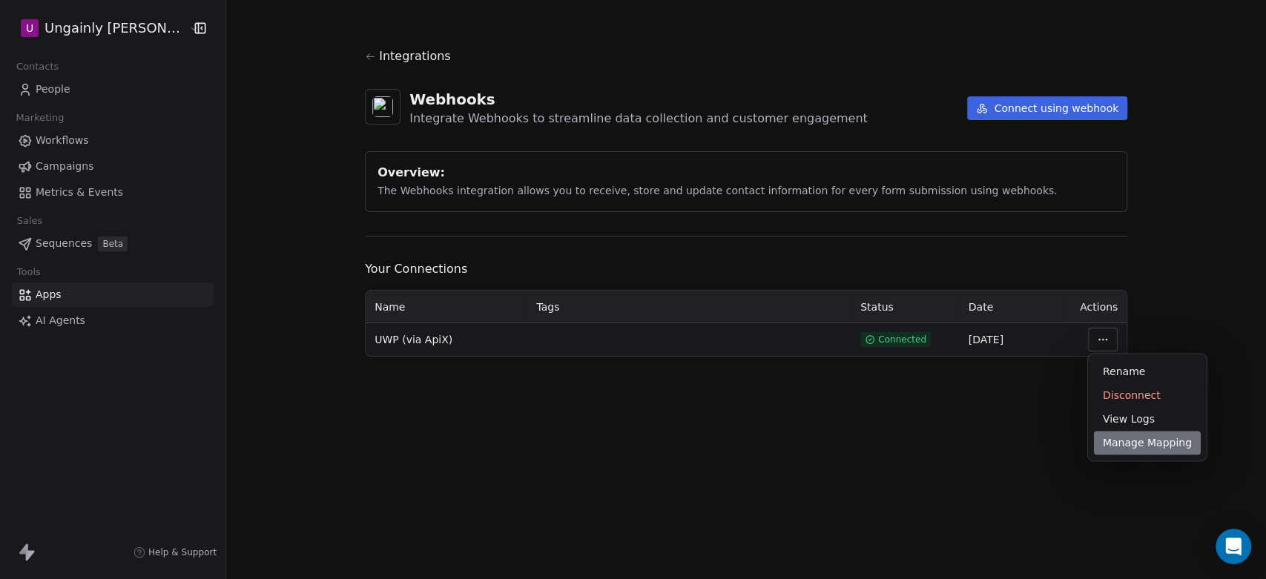
click at [1122, 442] on div "Manage Mapping" at bounding box center [1147, 443] width 107 height 24
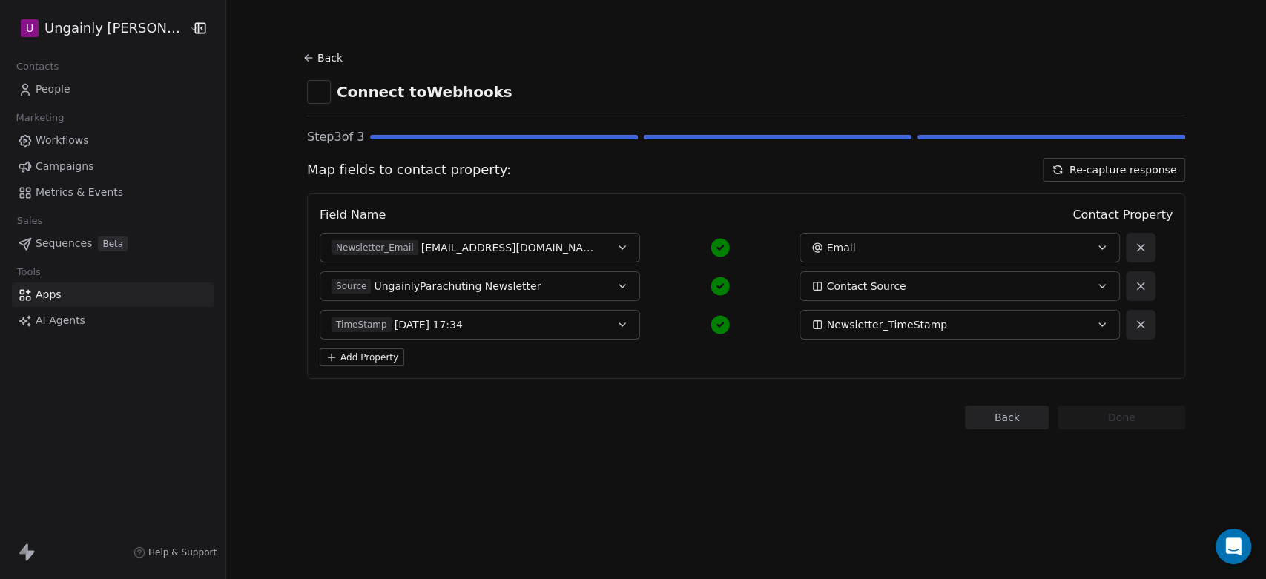
click at [375, 355] on button "Add Property" at bounding box center [362, 358] width 85 height 18
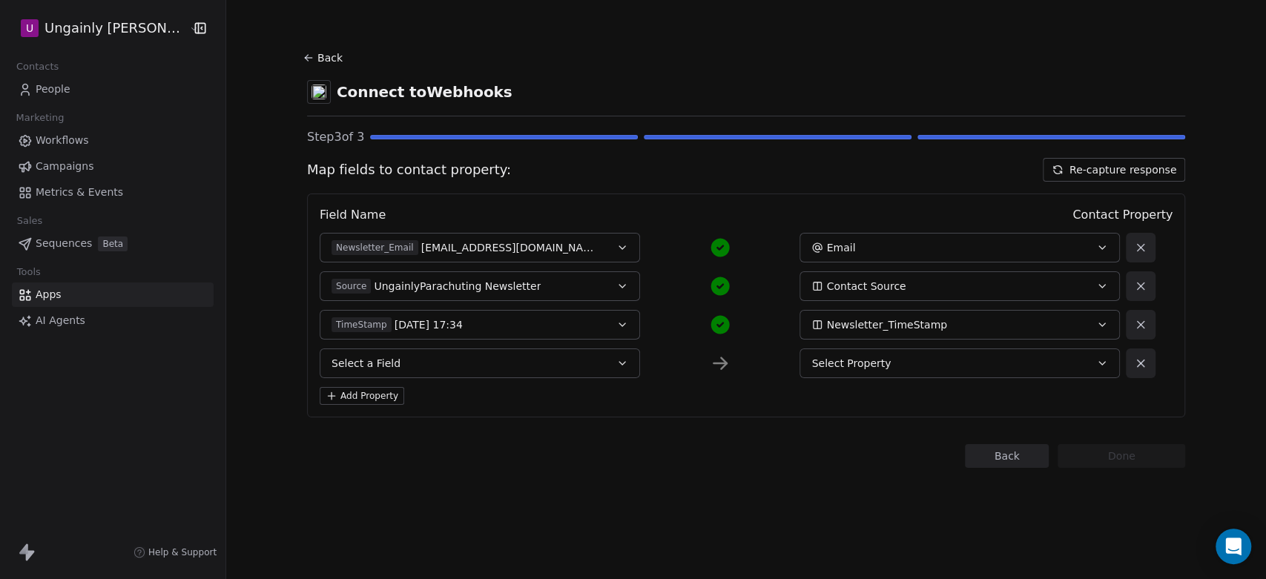
click at [622, 364] on icon "button" at bounding box center [622, 363] width 6 height 3
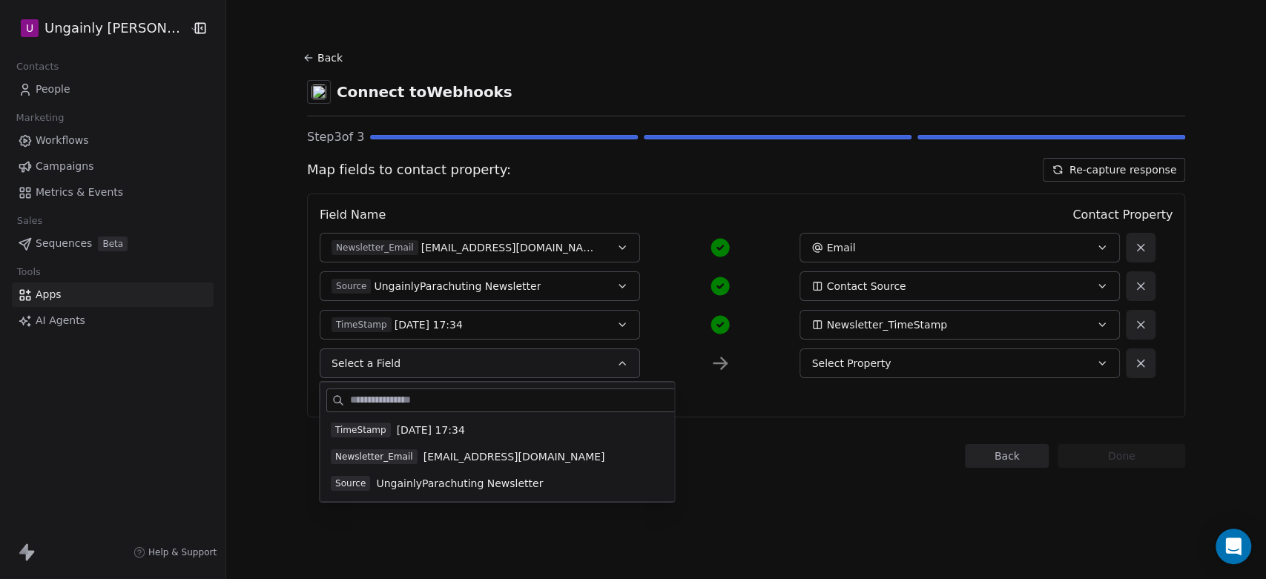
click at [622, 364] on icon "button" at bounding box center [622, 364] width 12 height 12
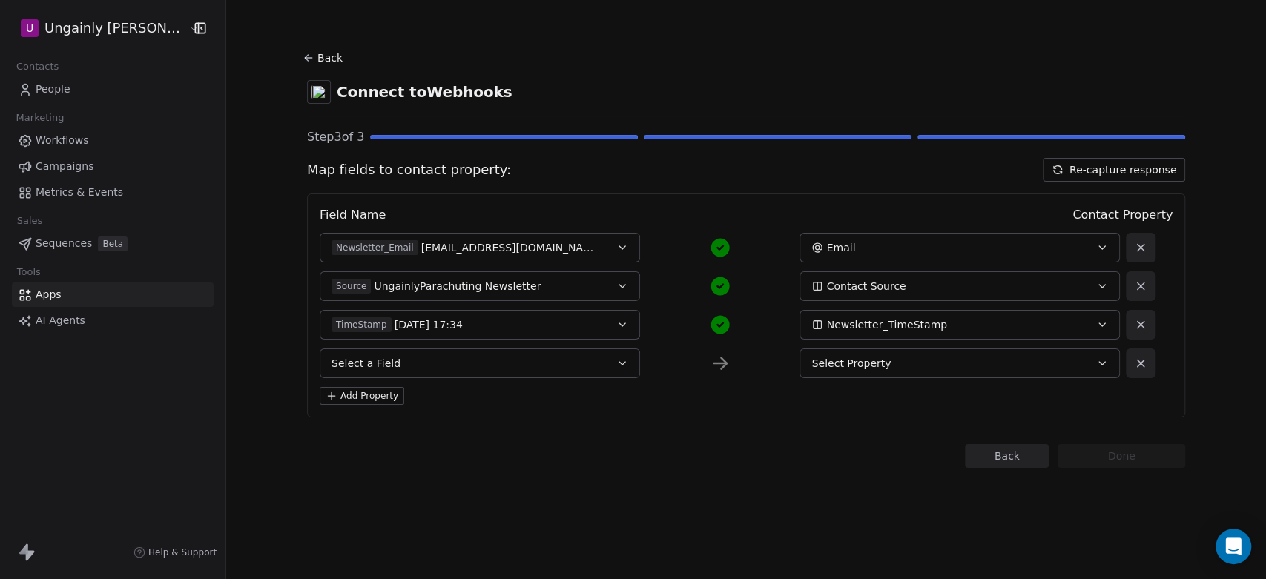
click at [622, 364] on icon "button" at bounding box center [622, 363] width 6 height 3
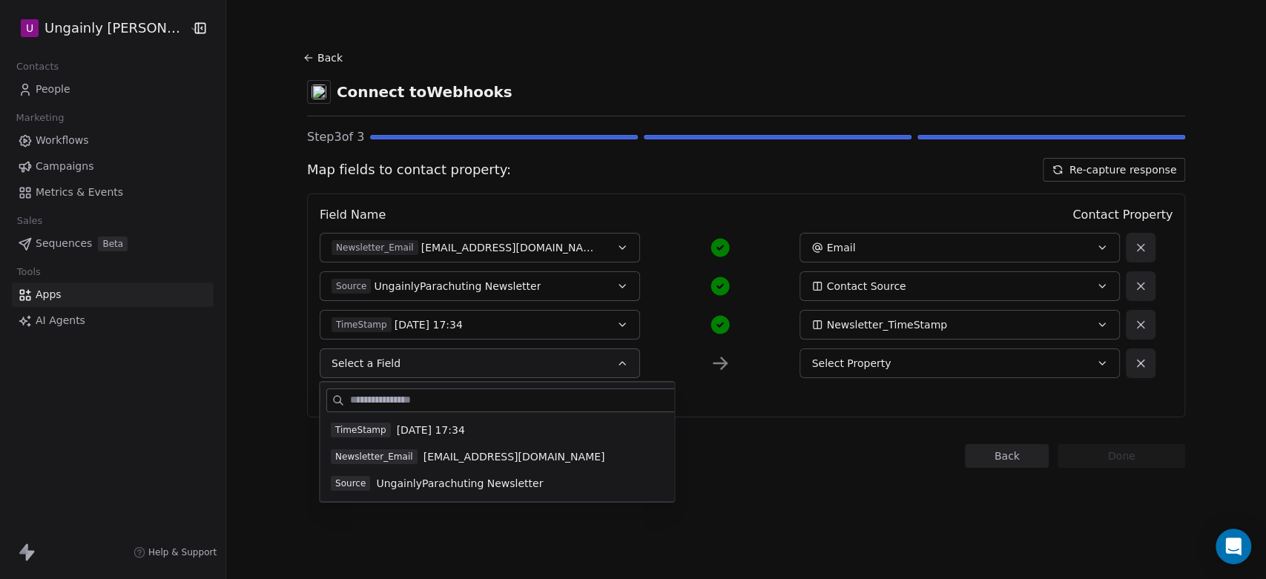
click at [1139, 286] on icon at bounding box center [1141, 286] width 7 height 7
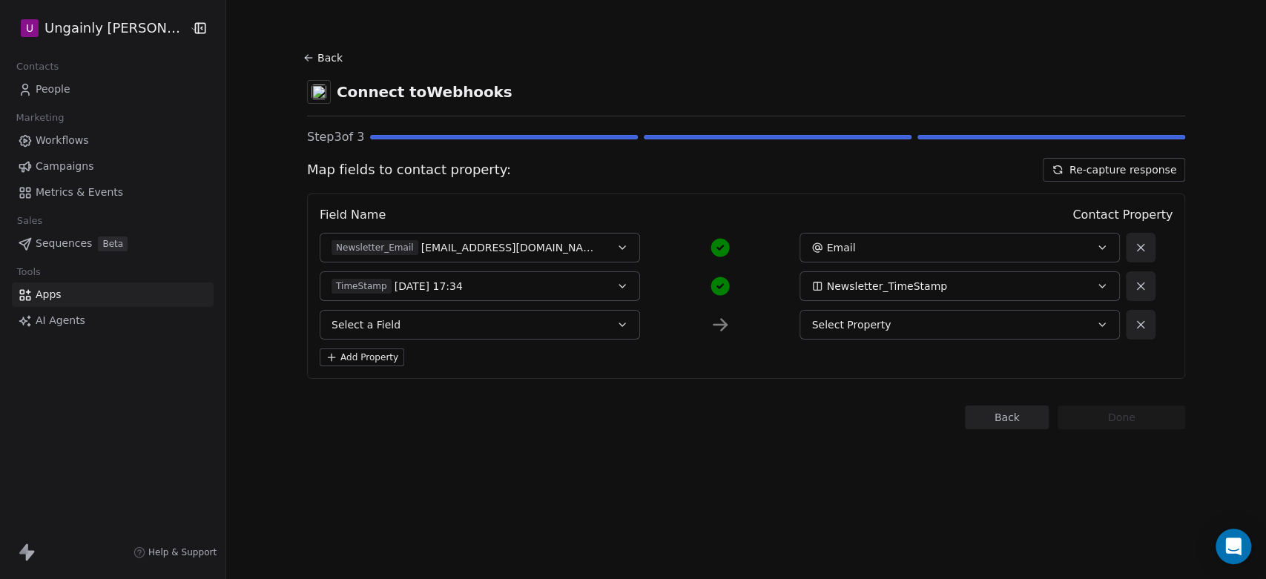
click at [616, 325] on icon "button" at bounding box center [622, 325] width 12 height 12
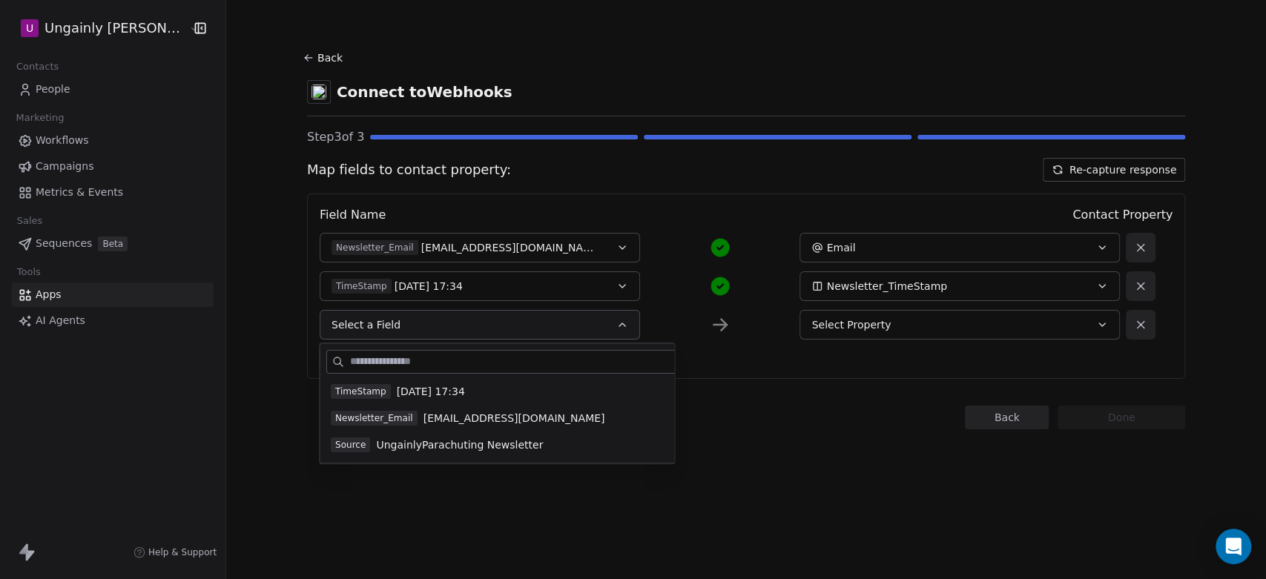
click at [471, 413] on span "[EMAIL_ADDRESS][DOMAIN_NAME]" at bounding box center [515, 418] width 182 height 15
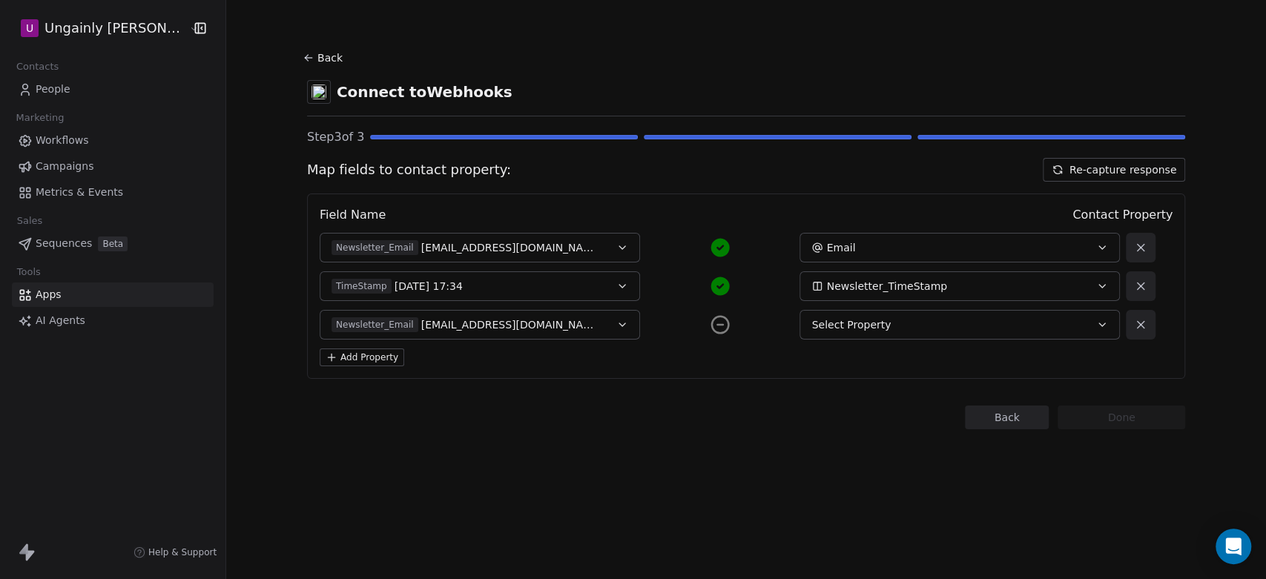
click at [1113, 250] on button "Email" at bounding box center [960, 248] width 320 height 30
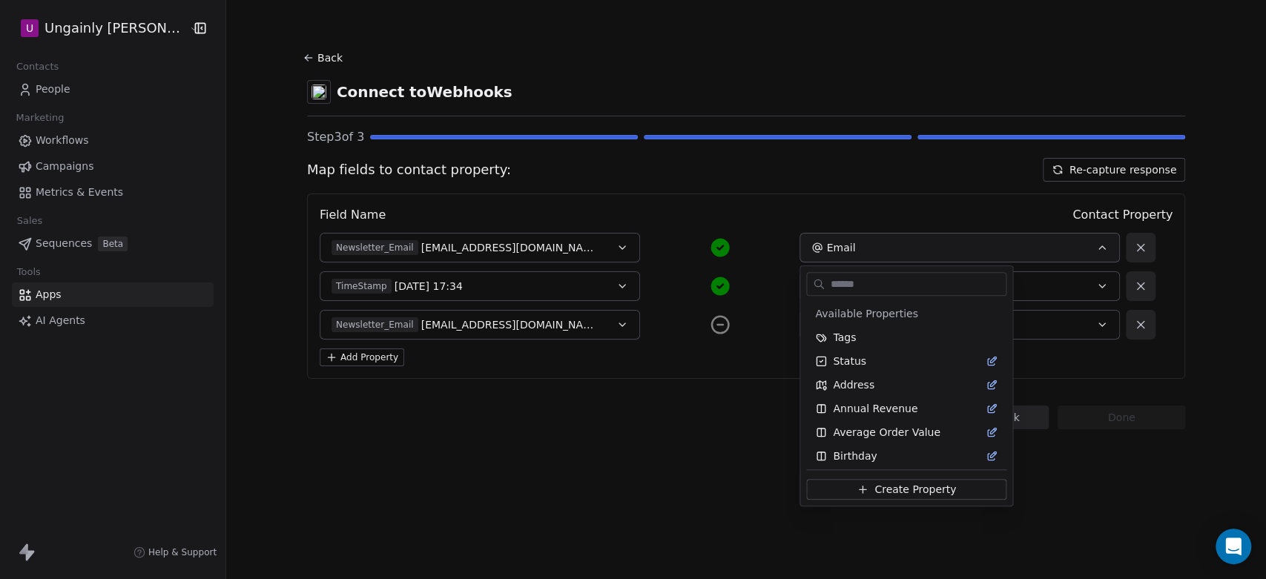
scroll to position [122, 0]
click at [1113, 250] on html "U Ungainly [PERSON_NAME] Contacts People Marketing Workflows Campaigns Metrics …" at bounding box center [633, 289] width 1266 height 579
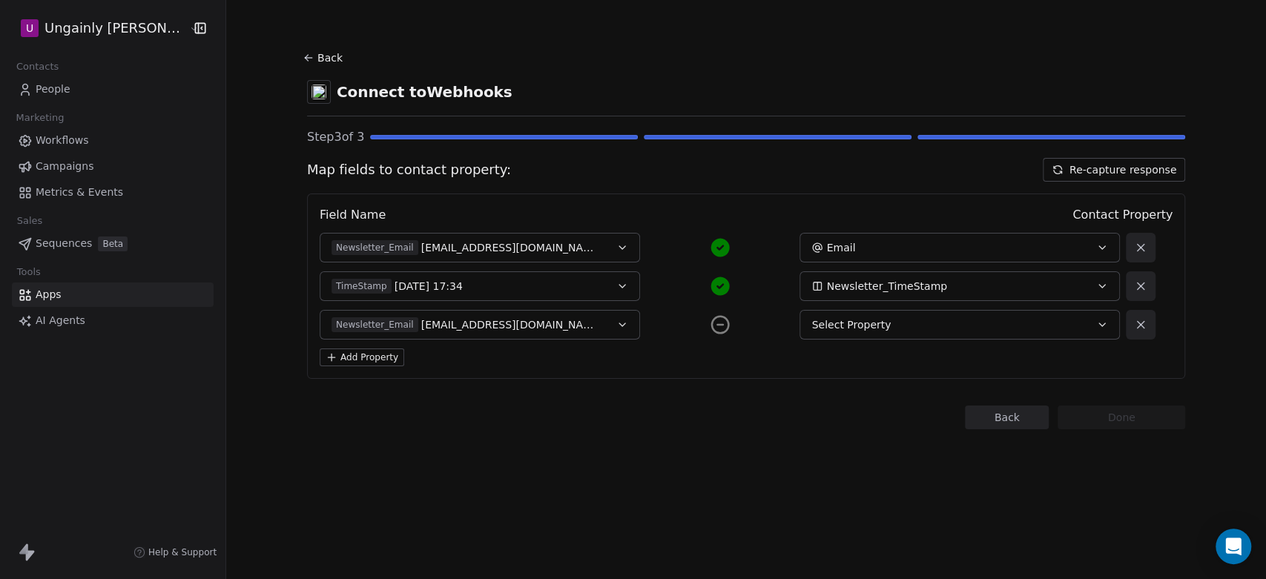
click at [1104, 327] on icon "button" at bounding box center [1102, 325] width 12 height 12
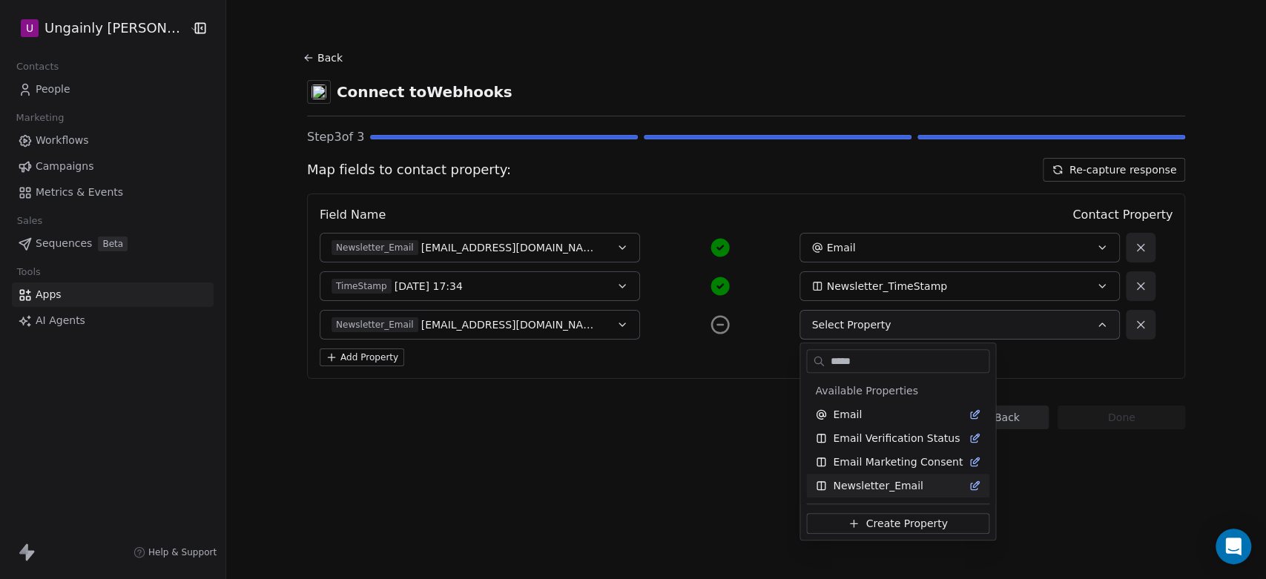
type input "*****"
click at [864, 485] on span "Newsletter_Email" at bounding box center [878, 485] width 90 height 15
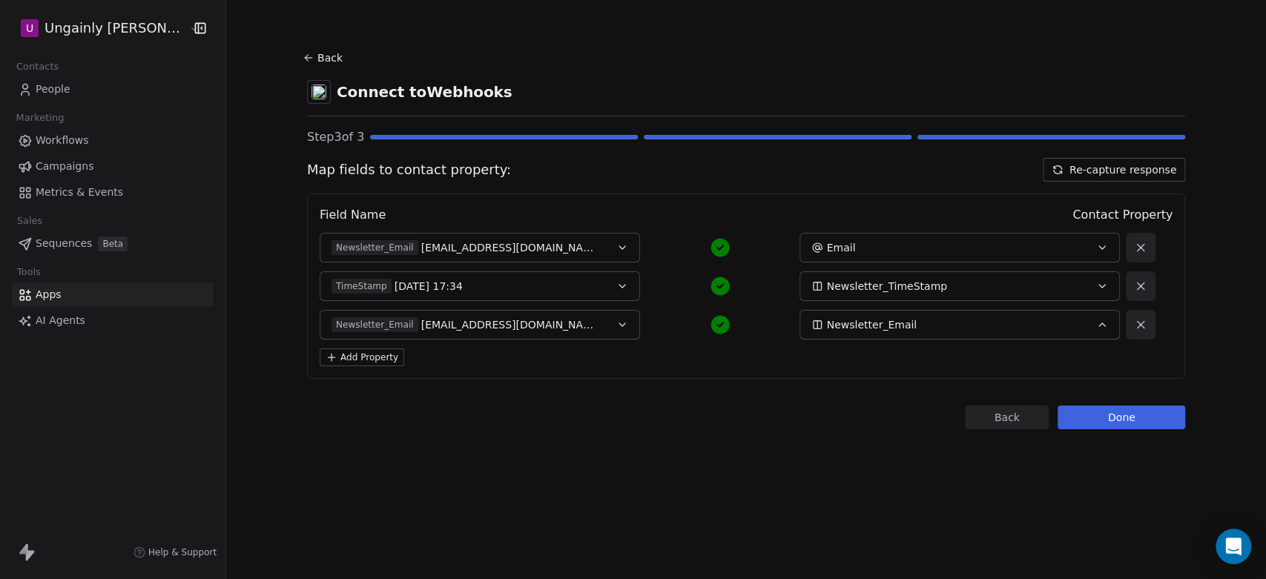
click at [1131, 413] on button "Done" at bounding box center [1122, 418] width 128 height 24
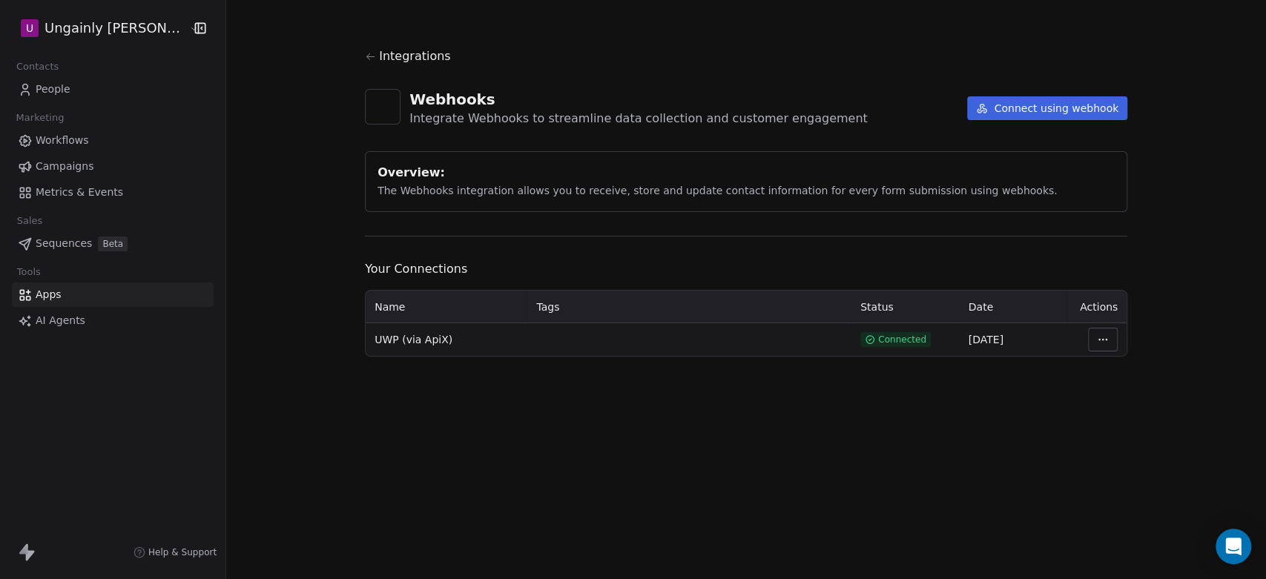
click at [56, 91] on span "People" at bounding box center [53, 90] width 35 height 16
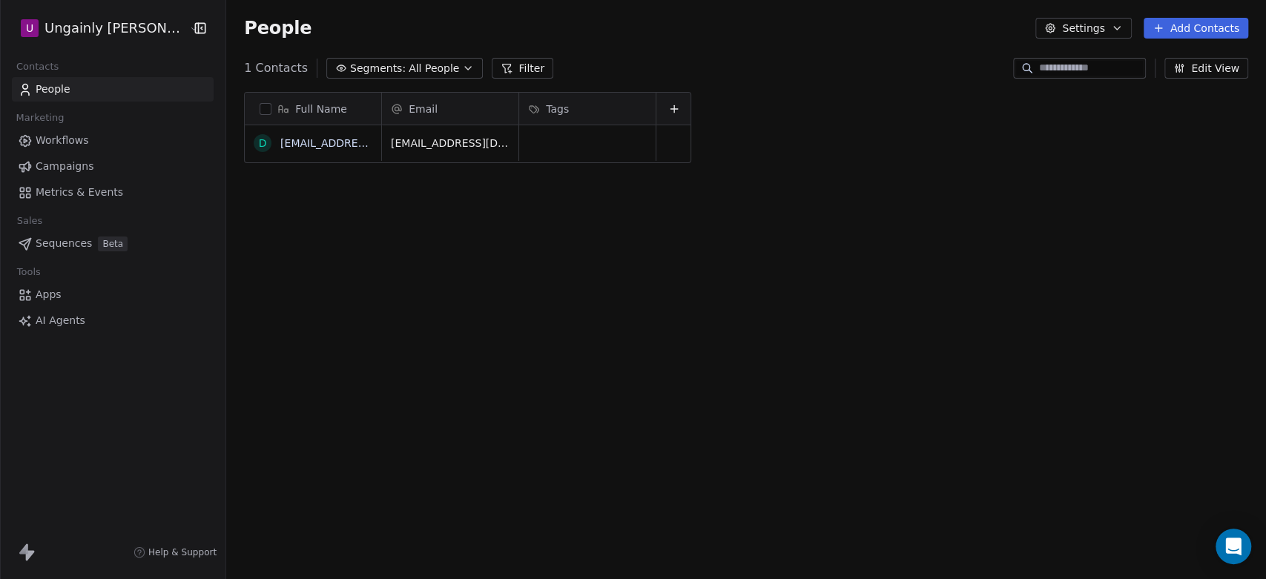
scroll to position [497, 1027]
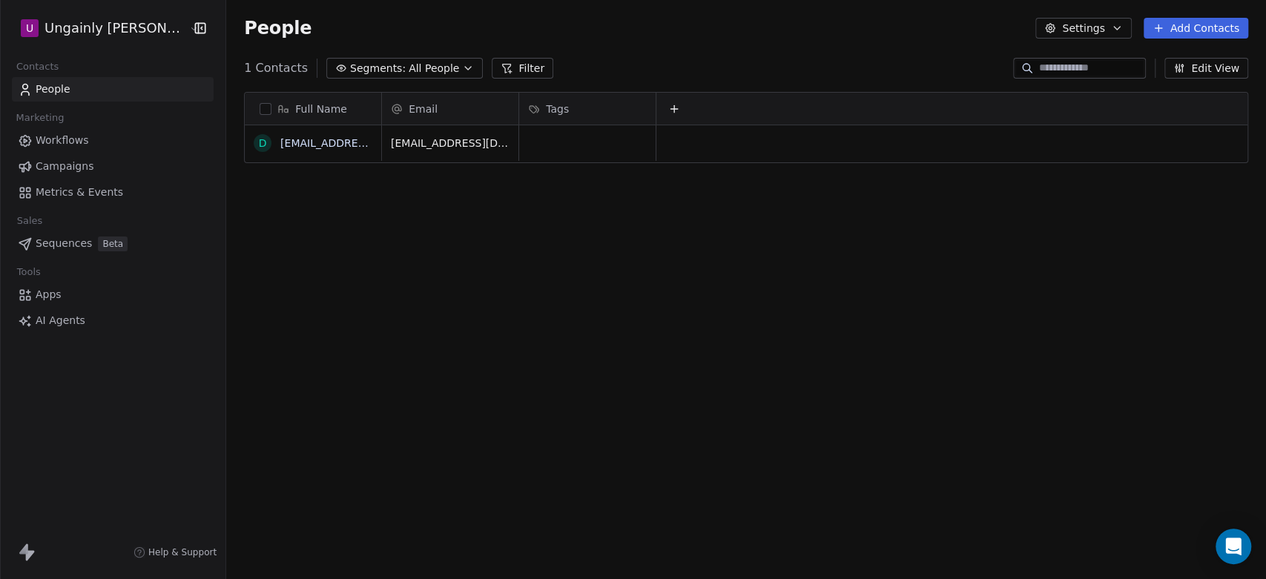
click at [165, 550] on span "Help & Support" at bounding box center [182, 553] width 68 height 12
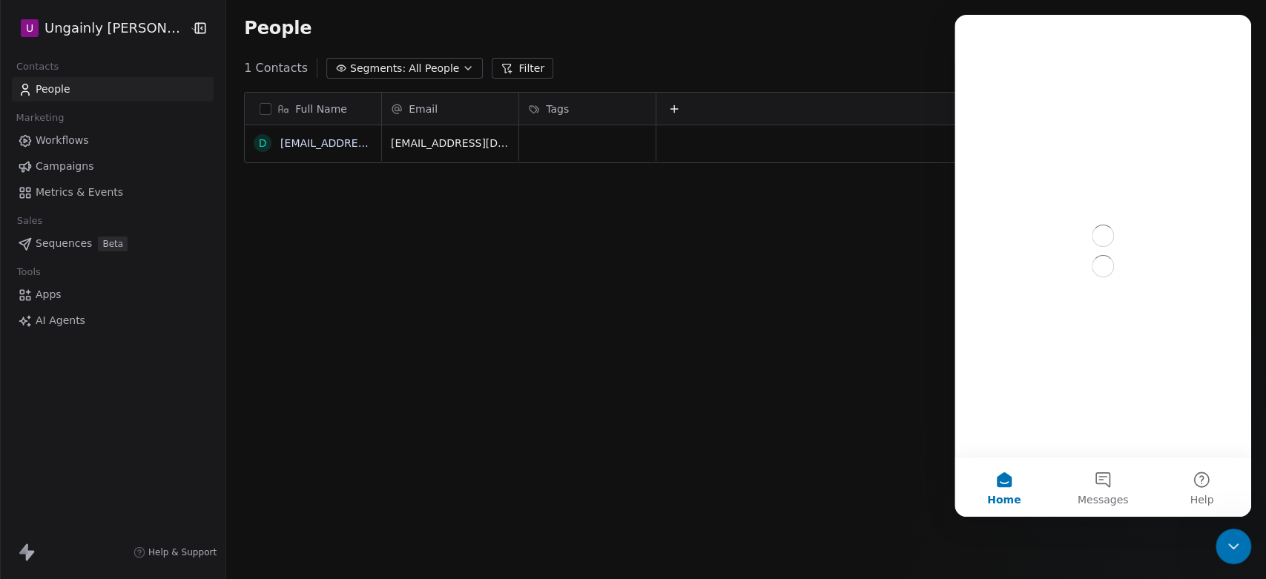
scroll to position [0, 0]
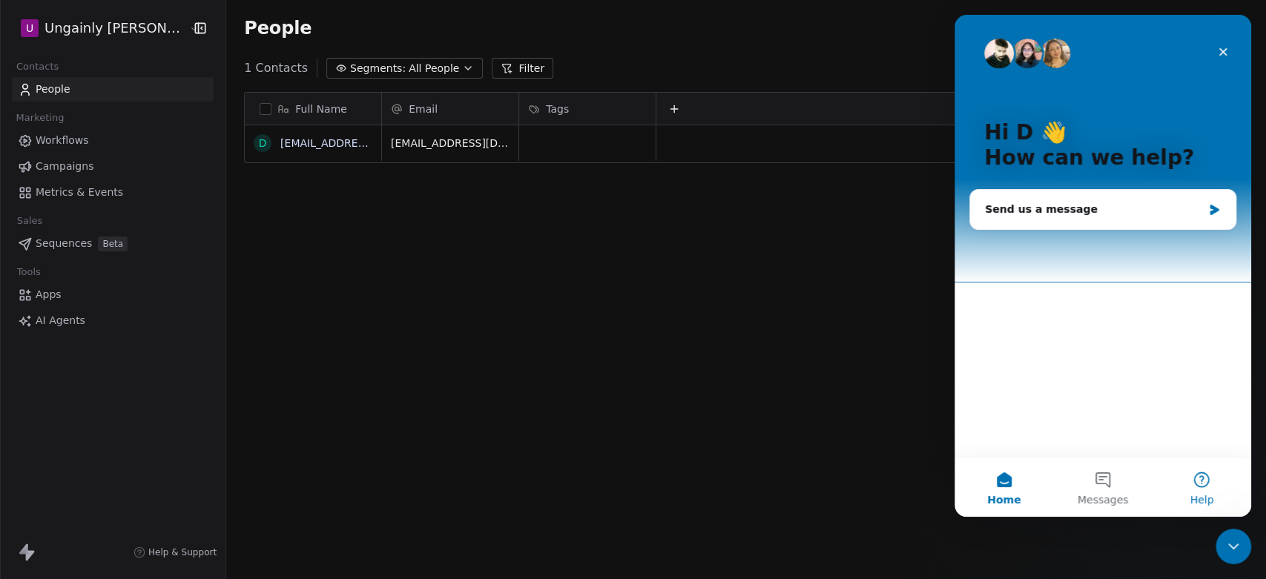
click at [1199, 478] on button "Help" at bounding box center [1202, 487] width 99 height 59
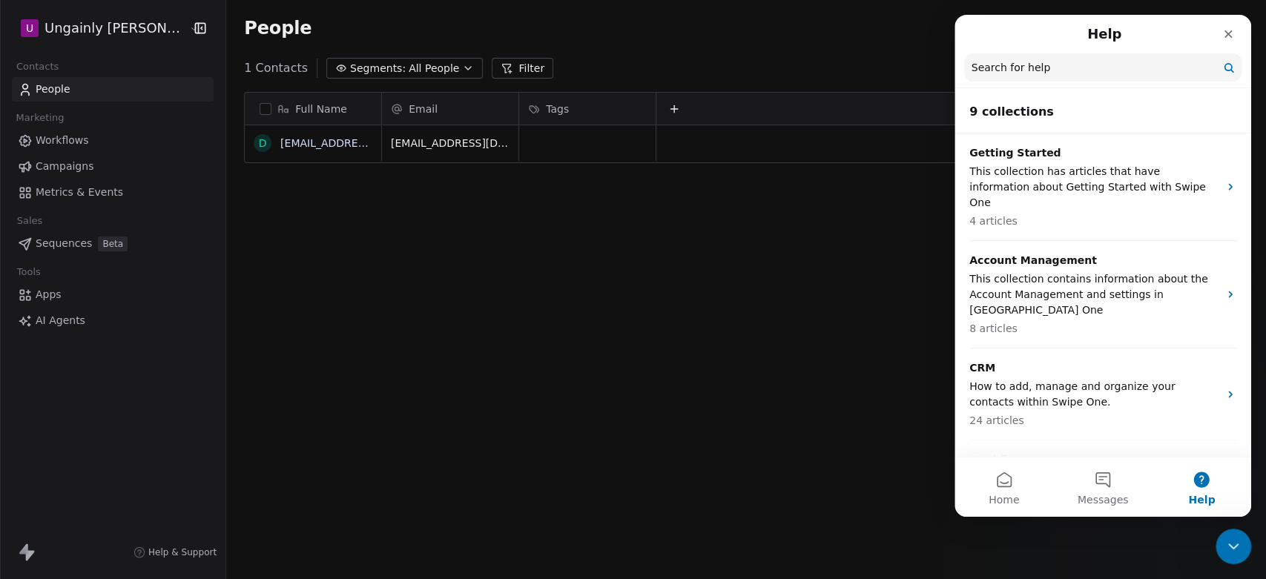
click at [1014, 56] on input "Search for help" at bounding box center [1102, 67] width 277 height 28
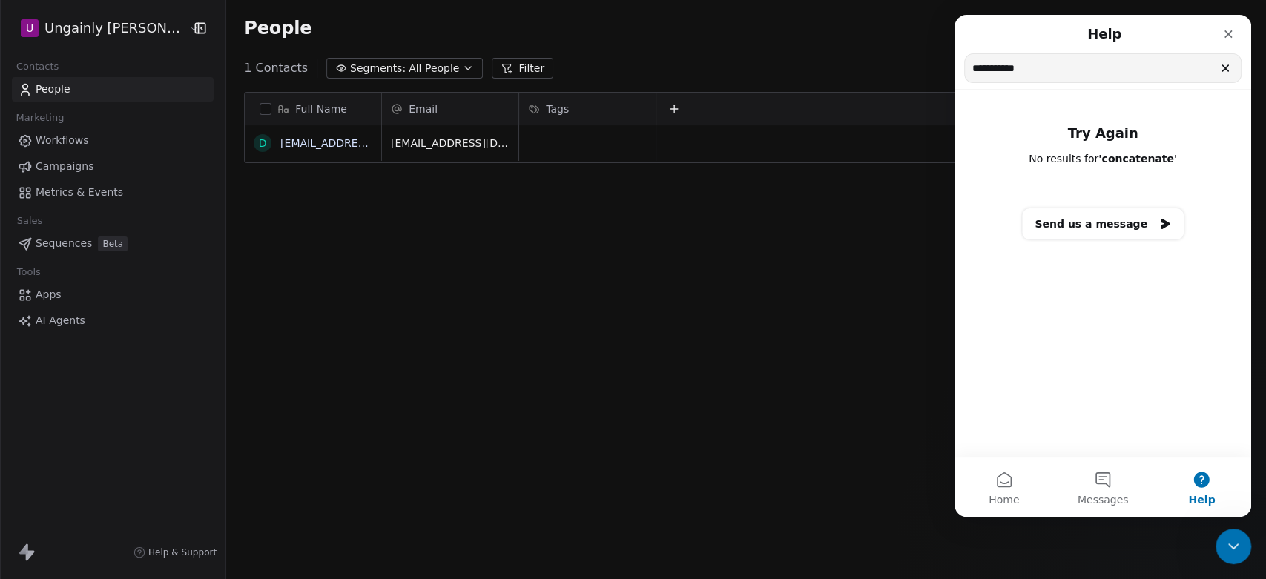
type input "**********"
click at [1225, 70] on icon "Clear" at bounding box center [1225, 68] width 6 height 6
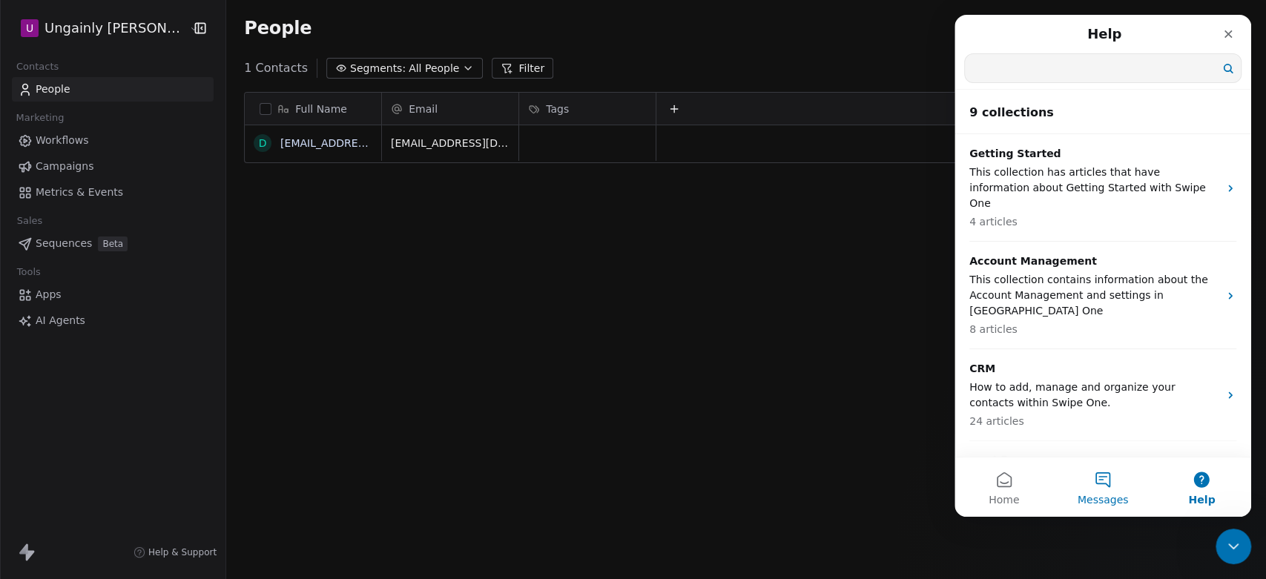
click at [1093, 487] on button "Messages" at bounding box center [1102, 487] width 99 height 59
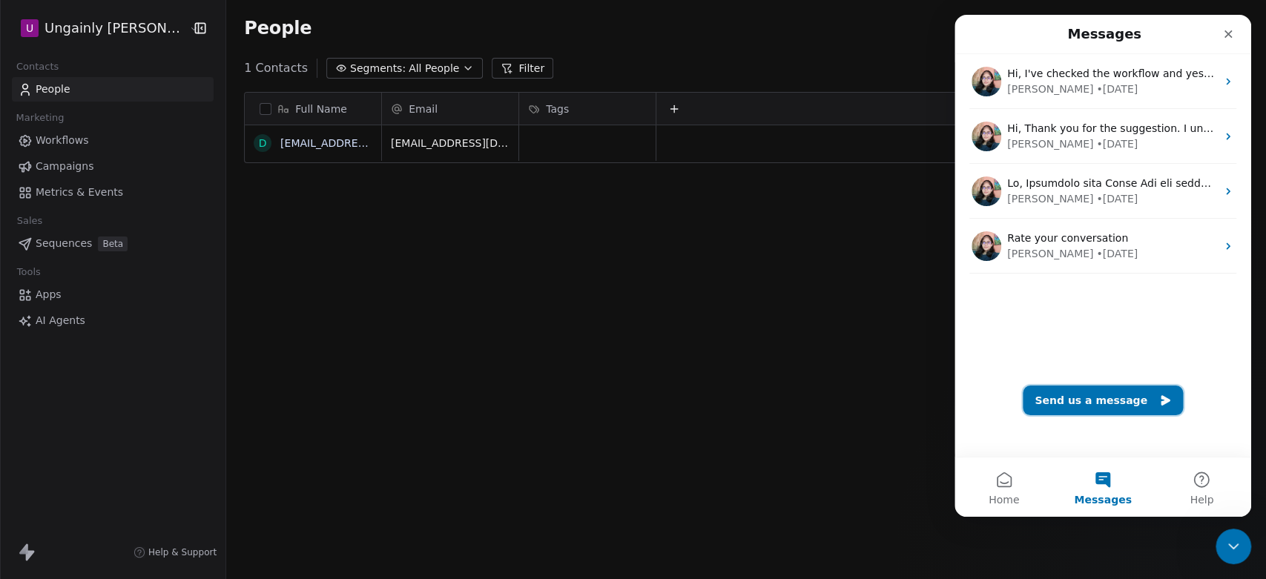
click at [1077, 408] on button "Send us a message" at bounding box center [1103, 401] width 160 height 30
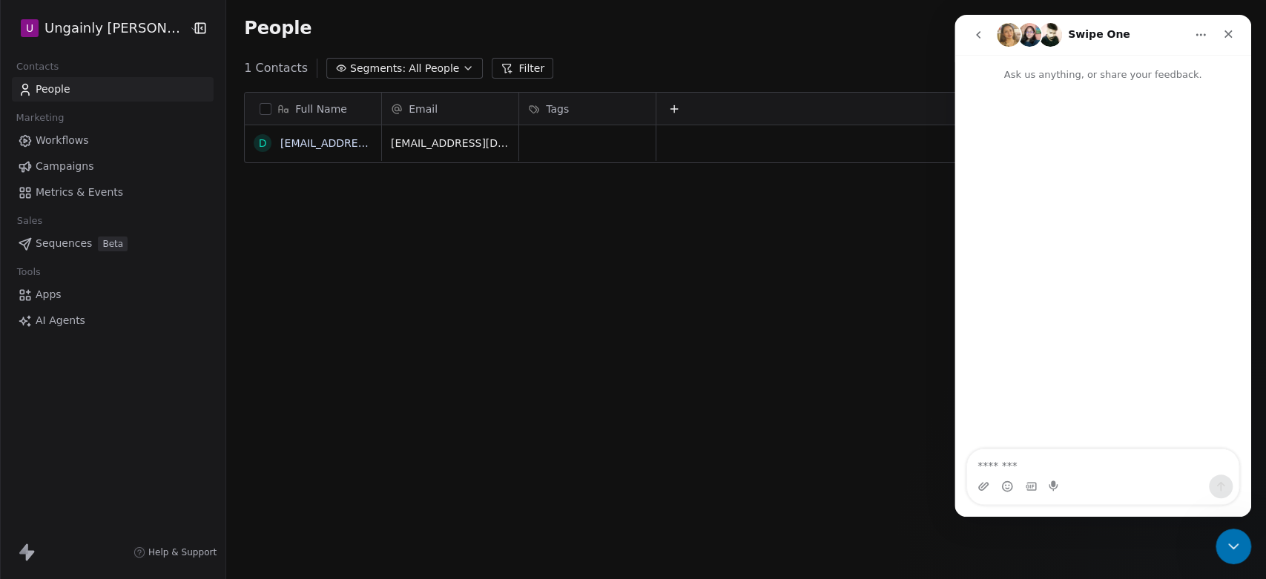
click at [1057, 450] on textarea "Message…" at bounding box center [1102, 461] width 271 height 25
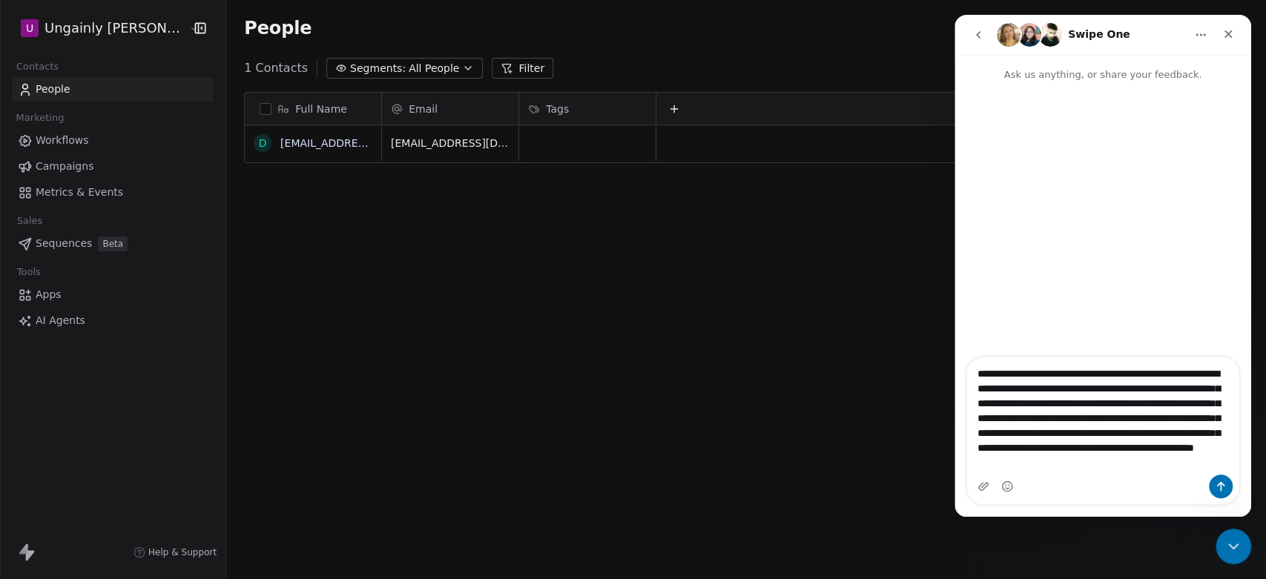
type textarea "**********"
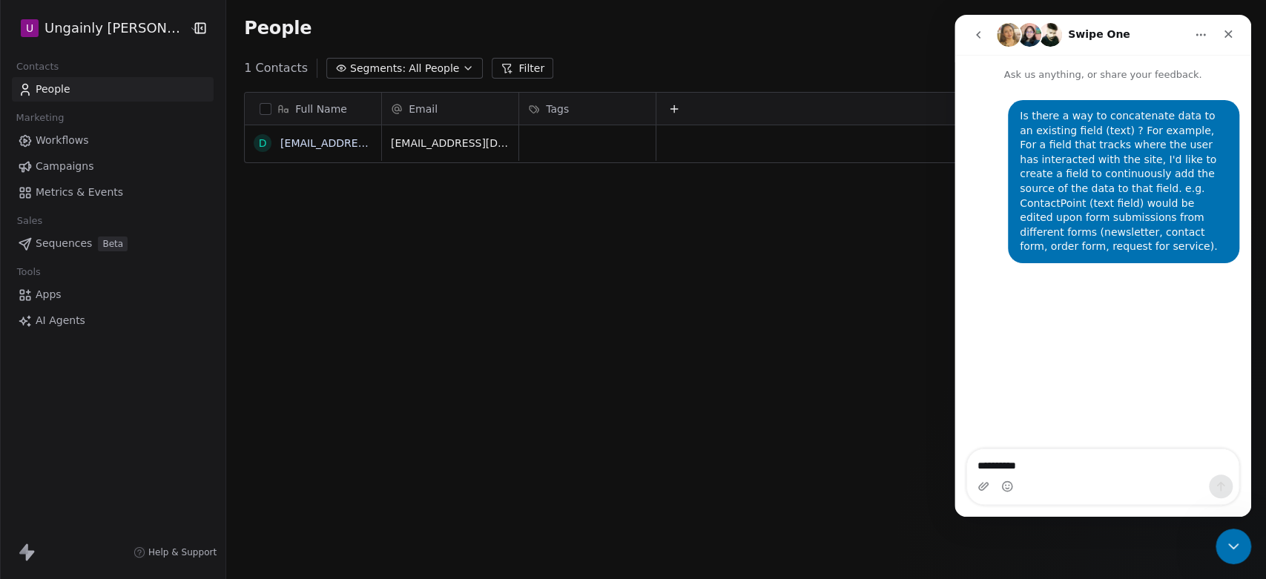
type textarea "********"
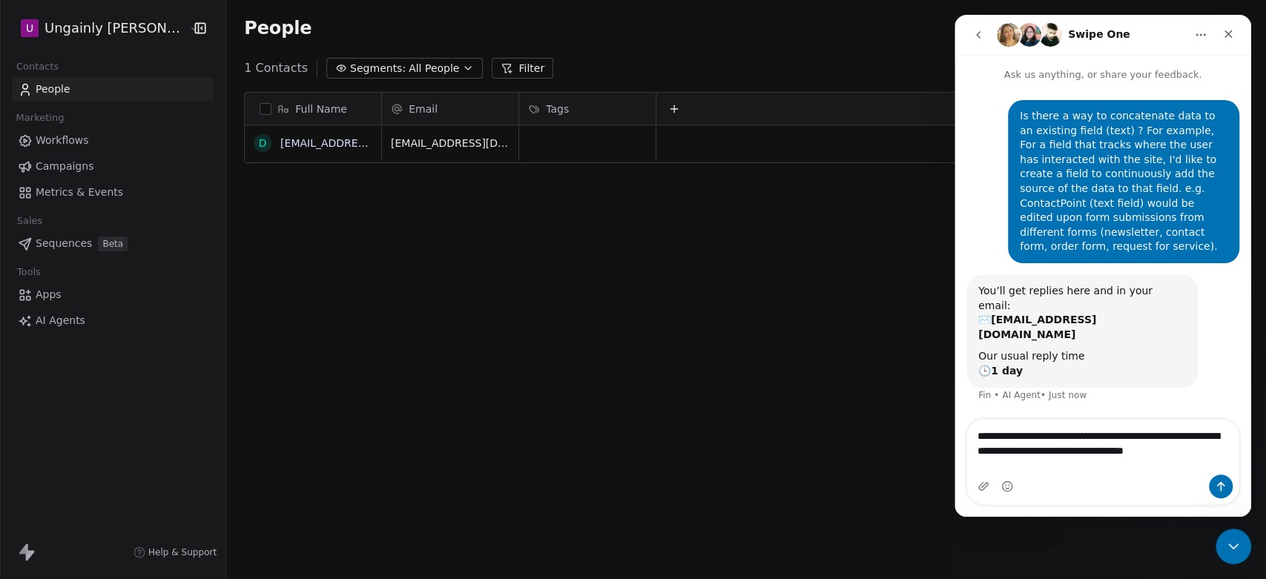
type textarea "**********"
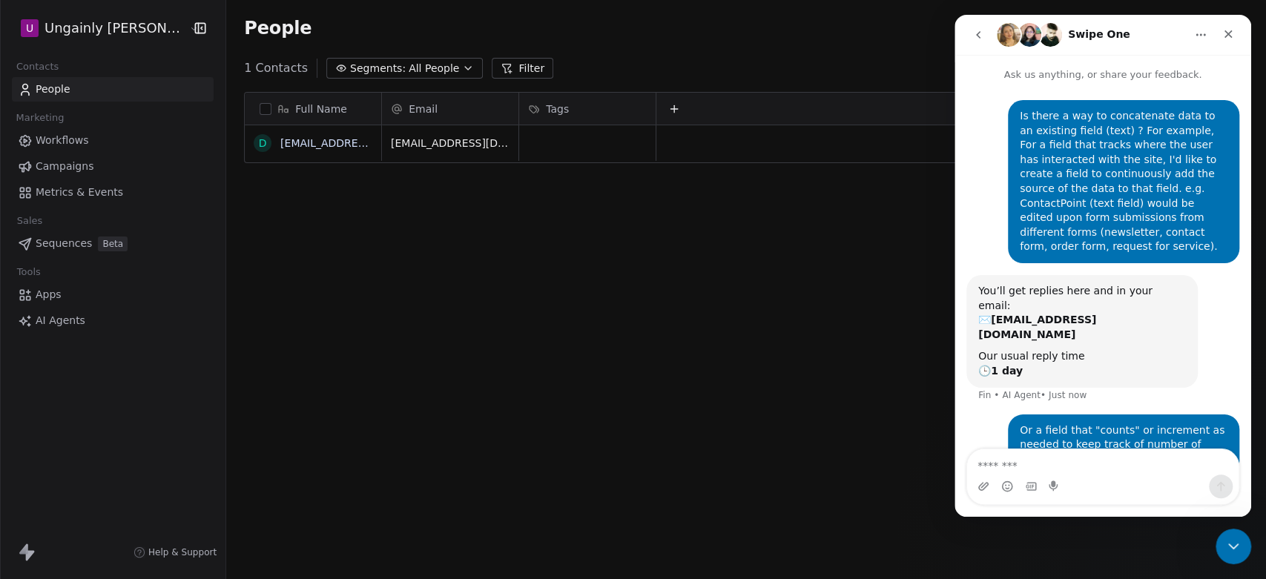
scroll to position [39, 0]
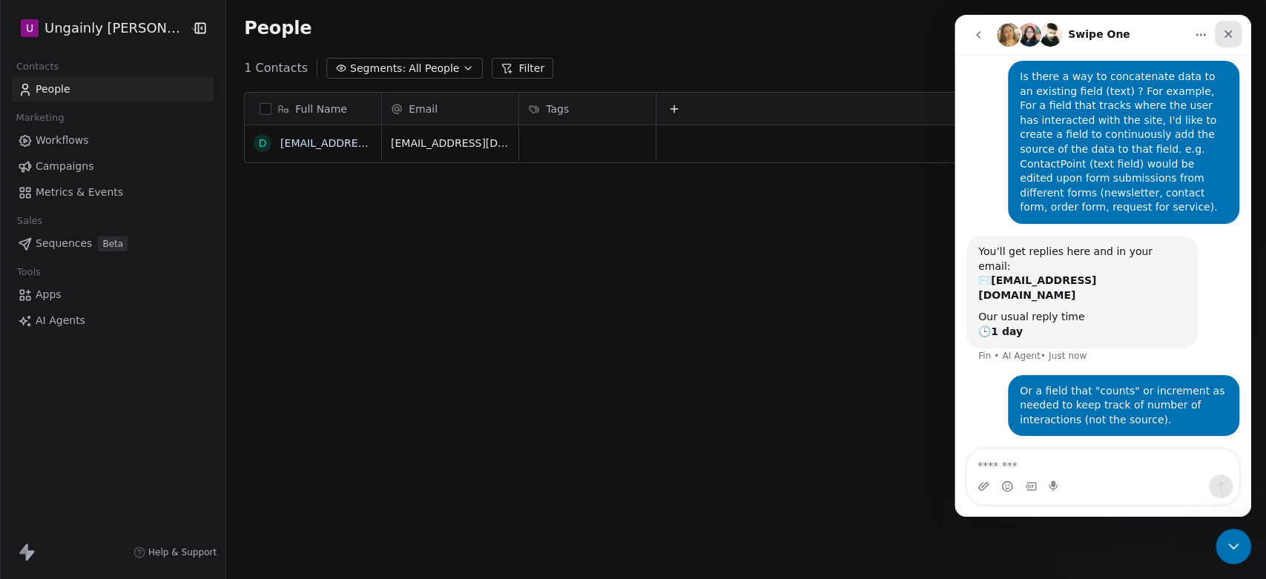
click at [1231, 37] on icon "Close" at bounding box center [1228, 34] width 12 height 12
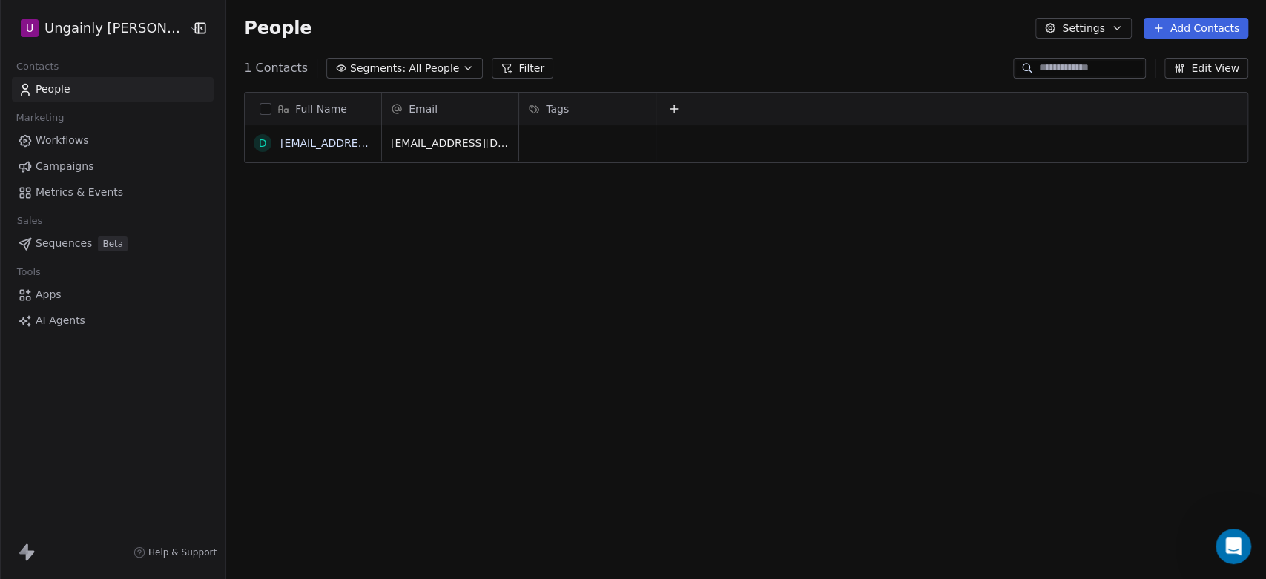
click at [46, 295] on span "Apps" at bounding box center [49, 295] width 26 height 16
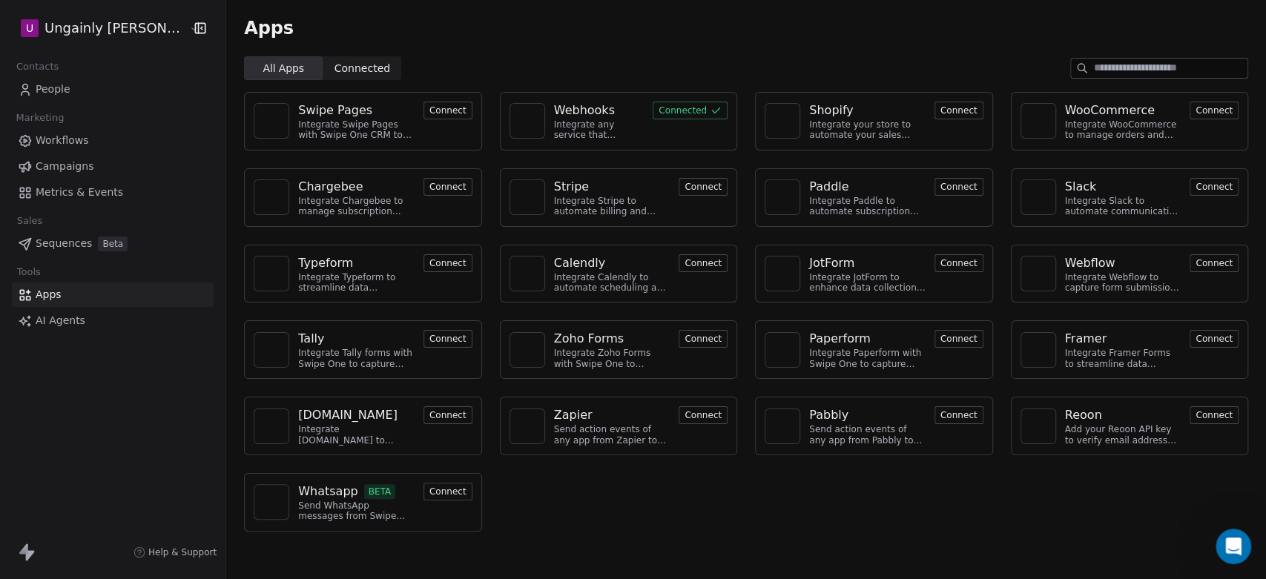
click at [680, 111] on button "Connected" at bounding box center [690, 111] width 75 height 18
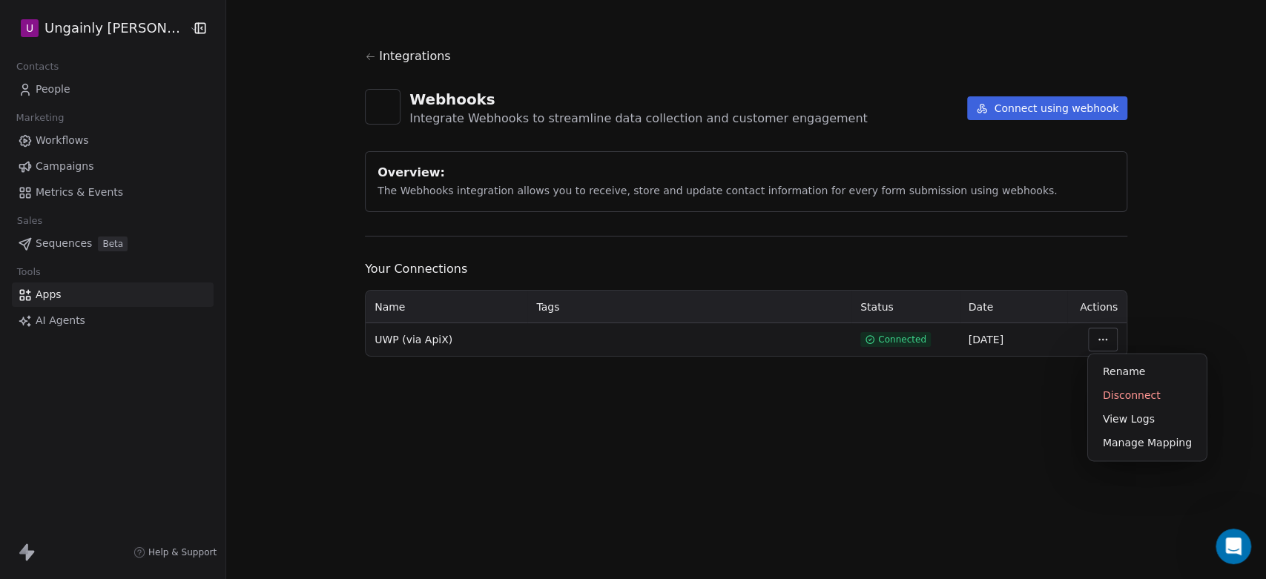
click at [1104, 340] on html "U Ungainly [PERSON_NAME] Parachuting Contacts People Marketing Workflows Campai…" at bounding box center [633, 289] width 1266 height 579
click at [1130, 450] on div "Manage Mapping" at bounding box center [1147, 443] width 107 height 24
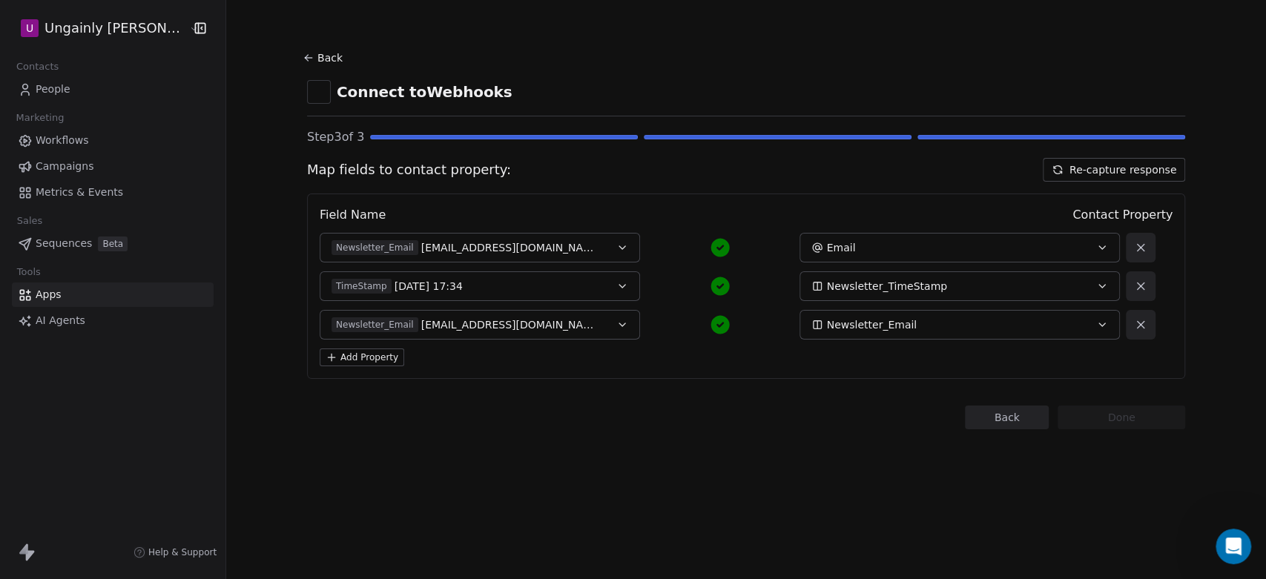
click at [1006, 424] on button "Back" at bounding box center [1007, 418] width 84 height 24
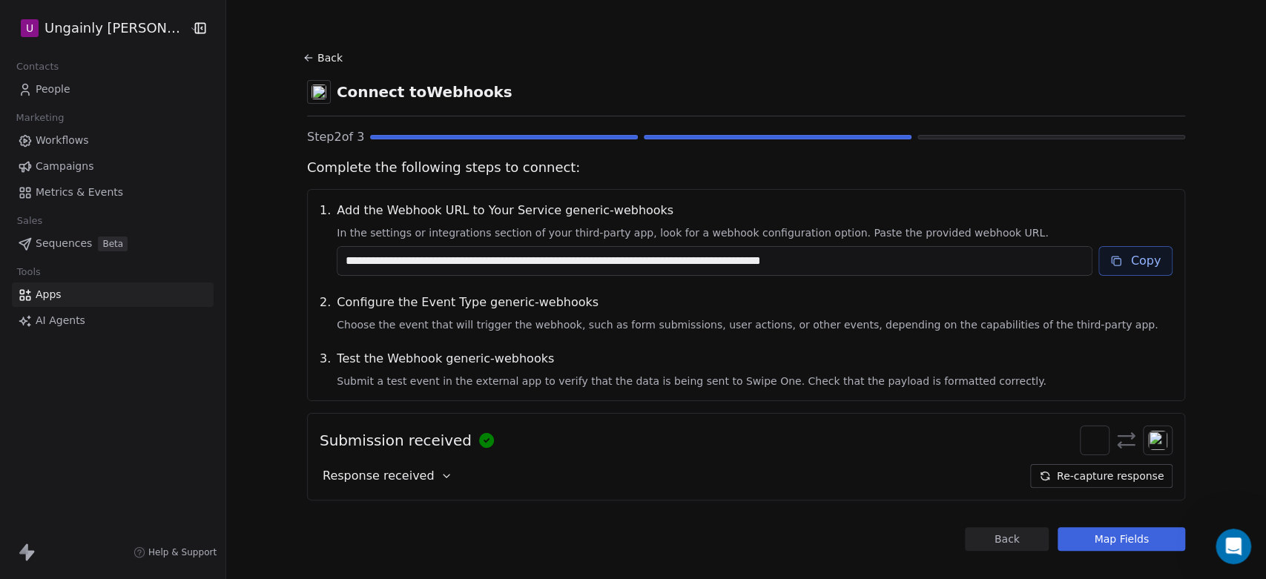
click at [1007, 538] on button "Back" at bounding box center [1007, 539] width 84 height 24
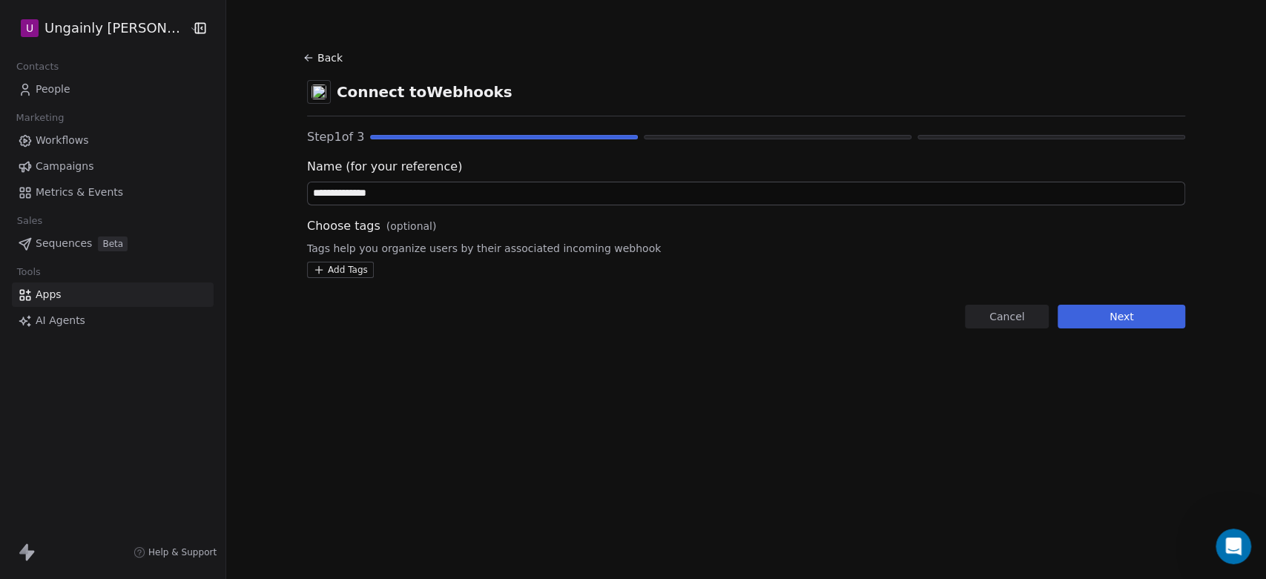
click at [337, 190] on input "**********" at bounding box center [746, 193] width 877 height 22
type input "**********"
click at [1110, 317] on button "Next" at bounding box center [1122, 317] width 128 height 24
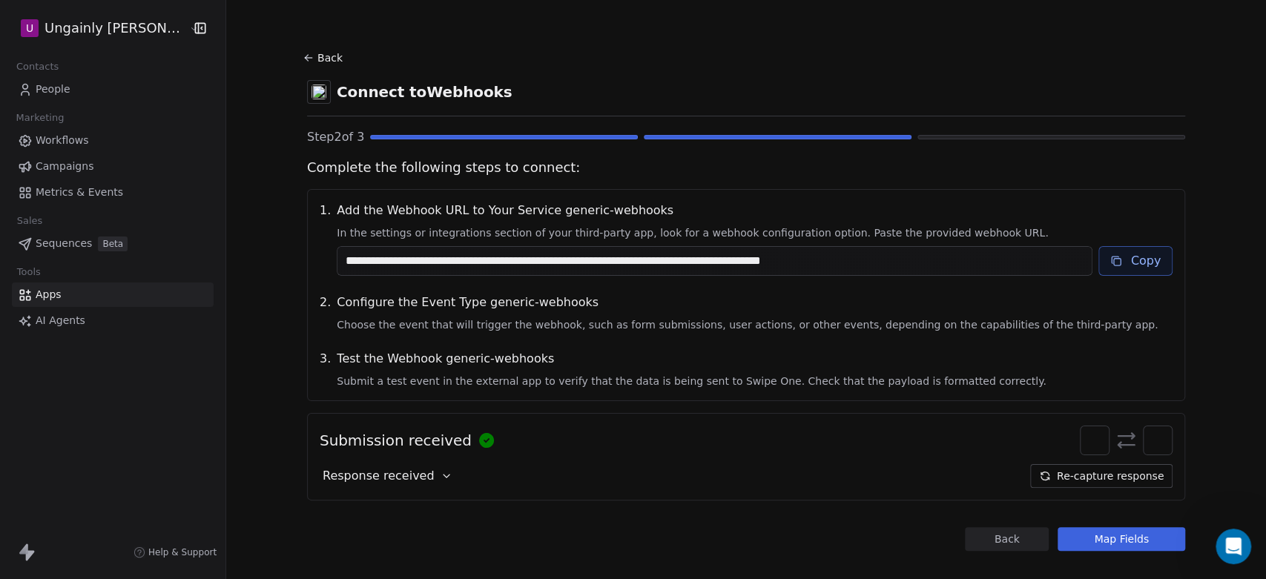
click at [1066, 543] on button "Map Fields" at bounding box center [1122, 539] width 128 height 24
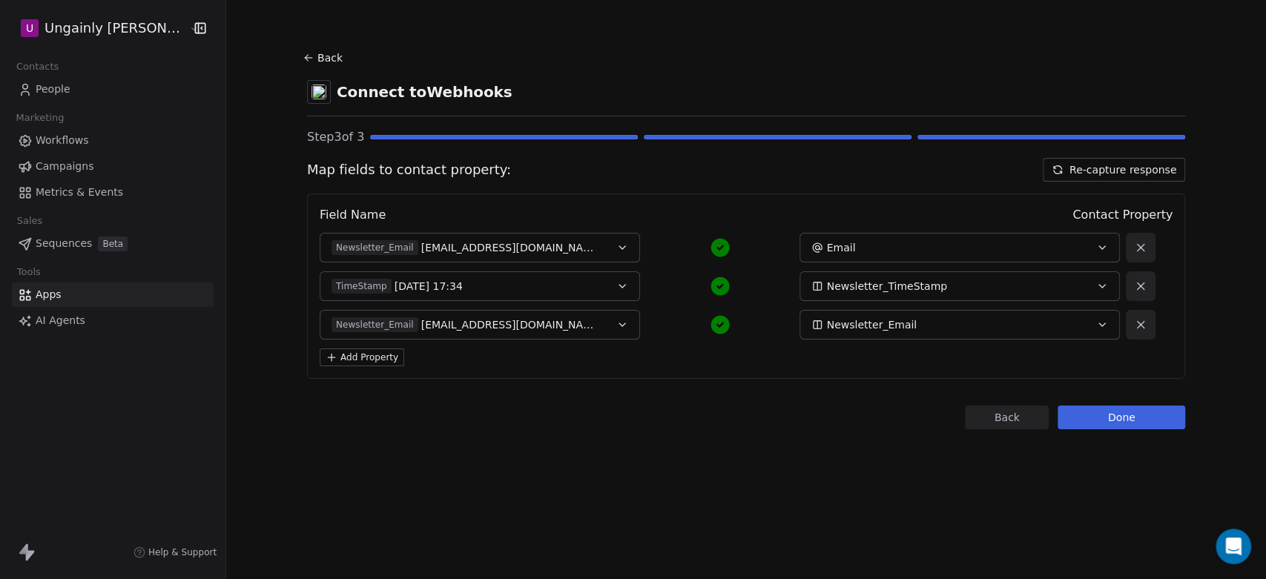
click at [1103, 420] on button "Done" at bounding box center [1122, 418] width 128 height 24
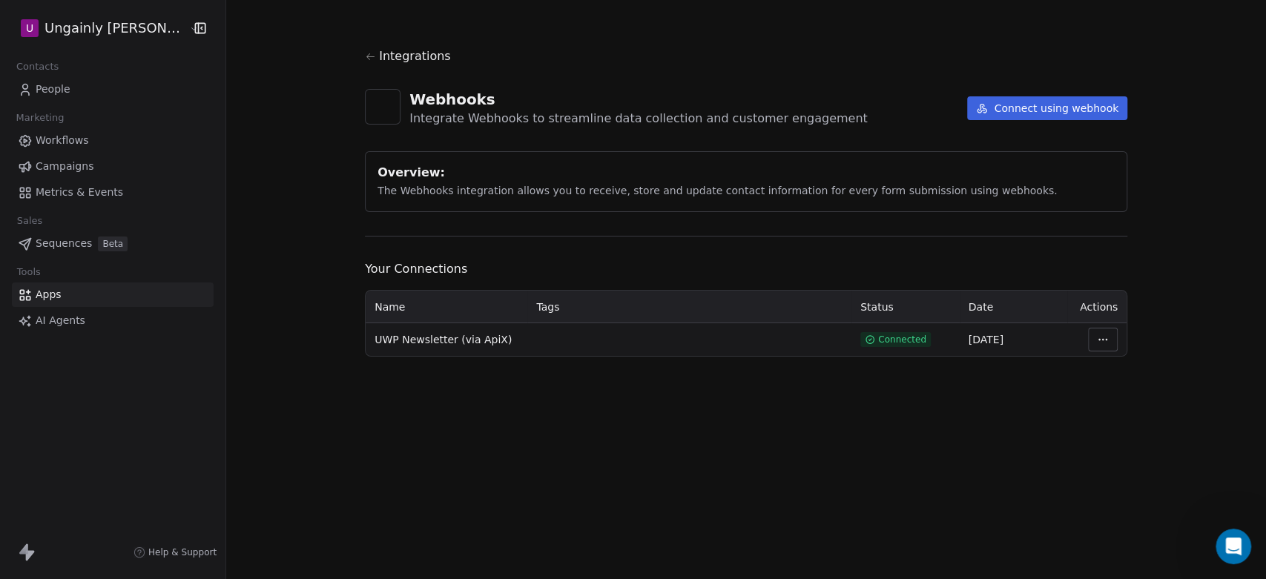
click at [46, 85] on span "People" at bounding box center [53, 90] width 35 height 16
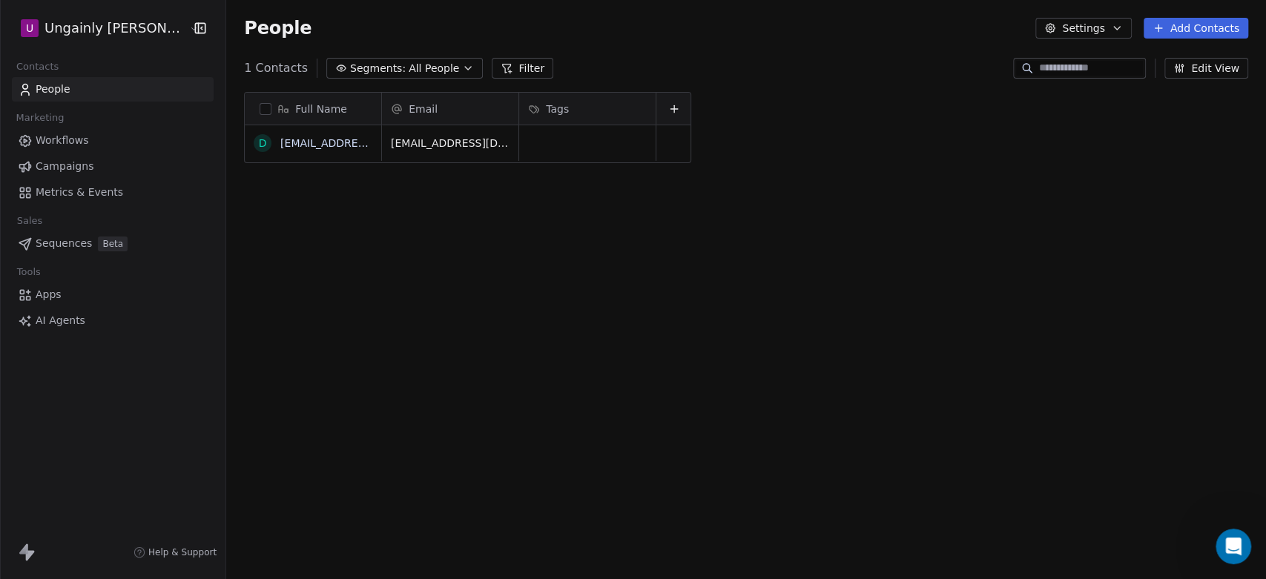
scroll to position [497, 1027]
